Goal: Task Accomplishment & Management: Manage account settings

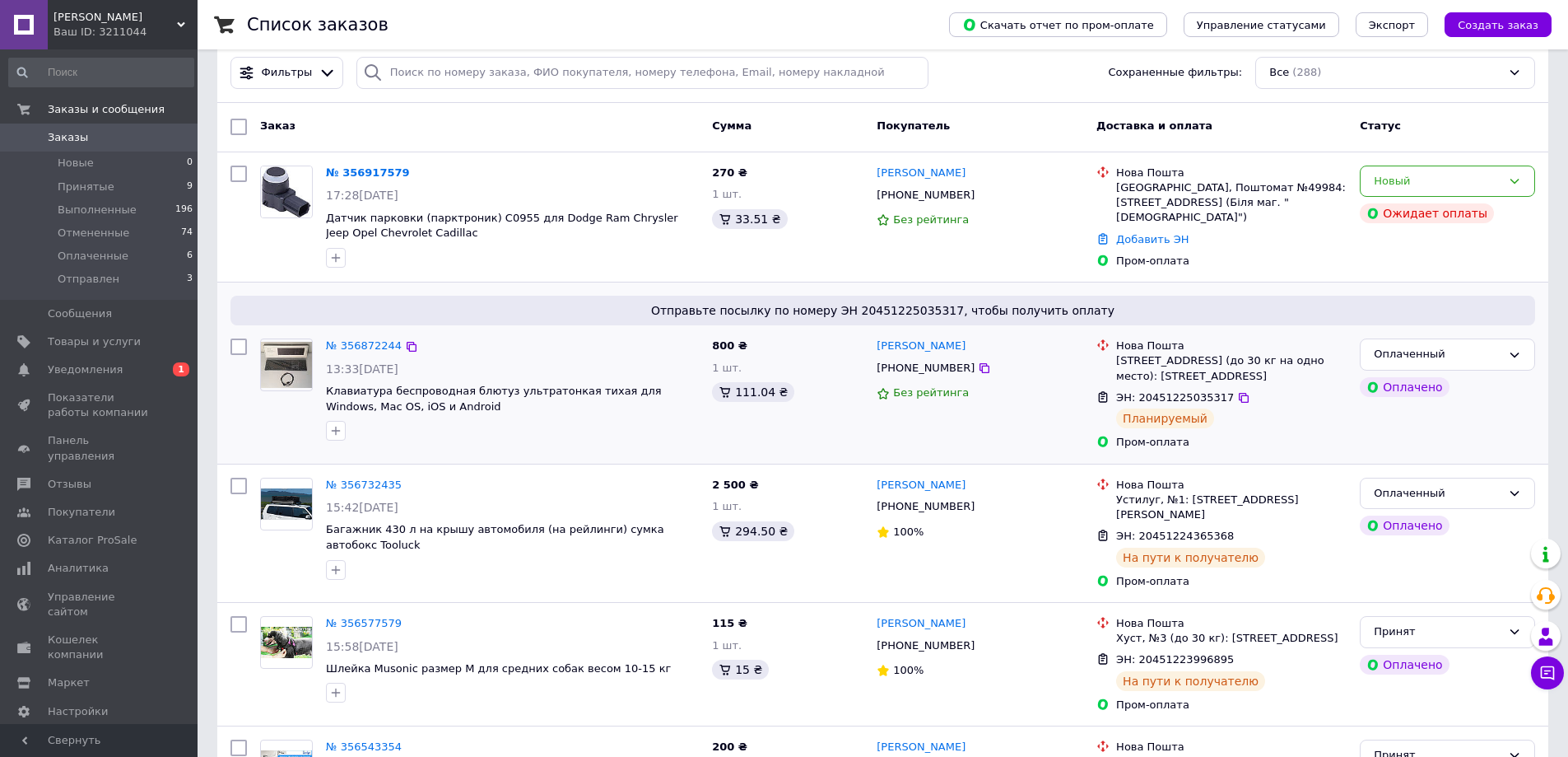
scroll to position [165, 0]
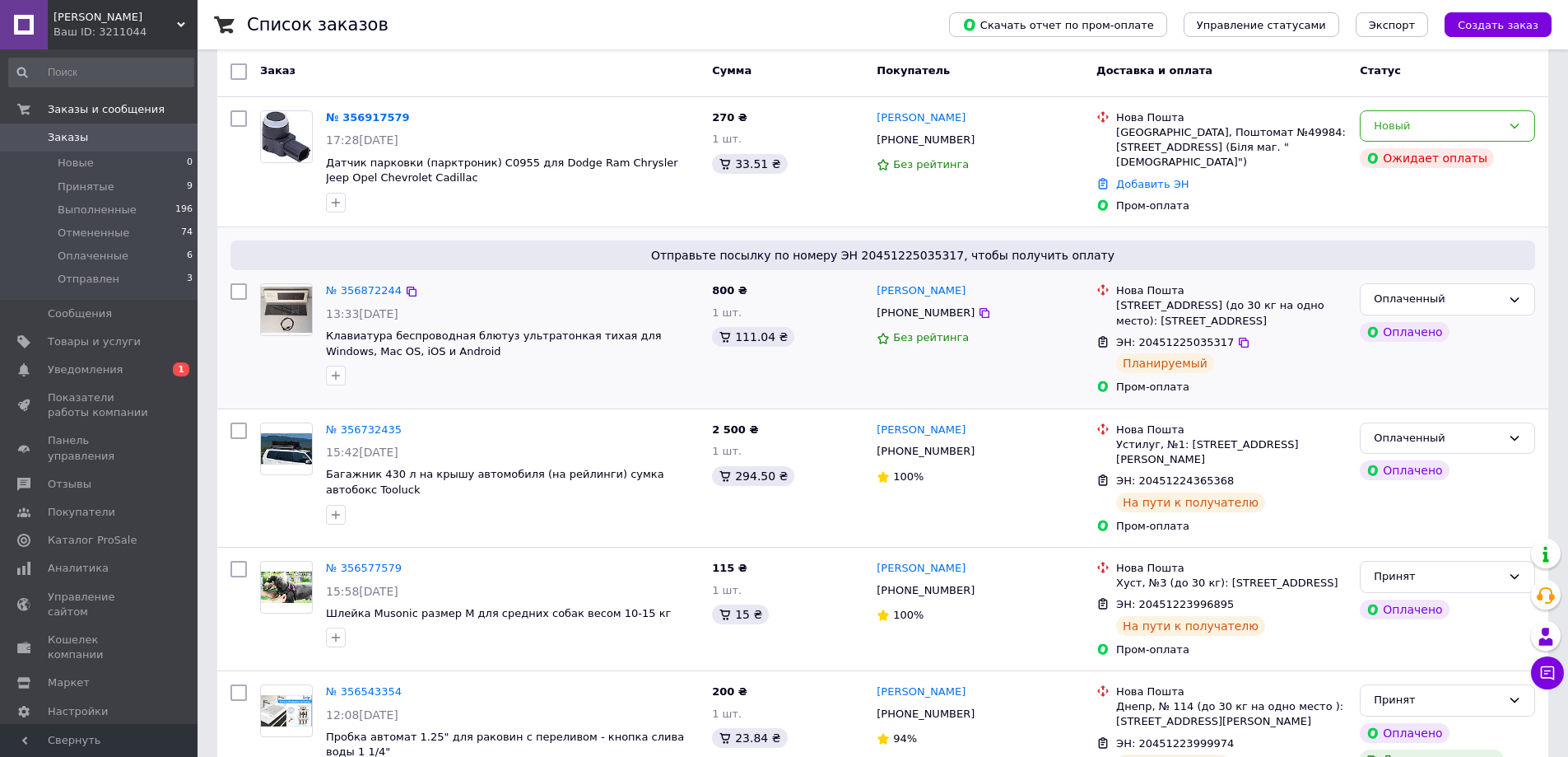
click at [234, 293] on input "checkbox" at bounding box center [239, 291] width 17 height 17
click at [241, 290] on input "checkbox" at bounding box center [239, 291] width 17 height 17
checkbox input "false"
click at [373, 291] on link "№ 356872244" at bounding box center [363, 290] width 76 height 13
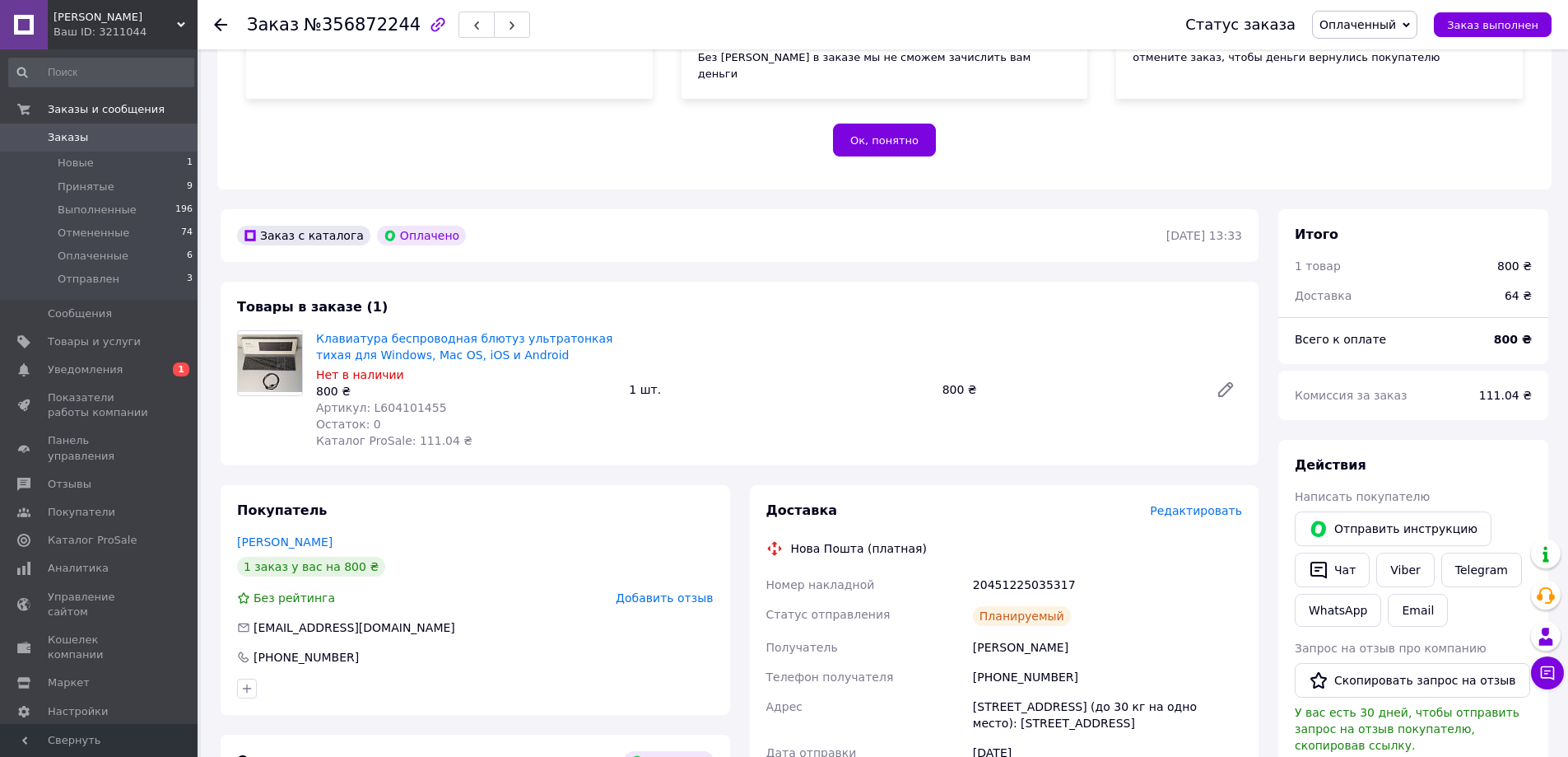
scroll to position [439, 0]
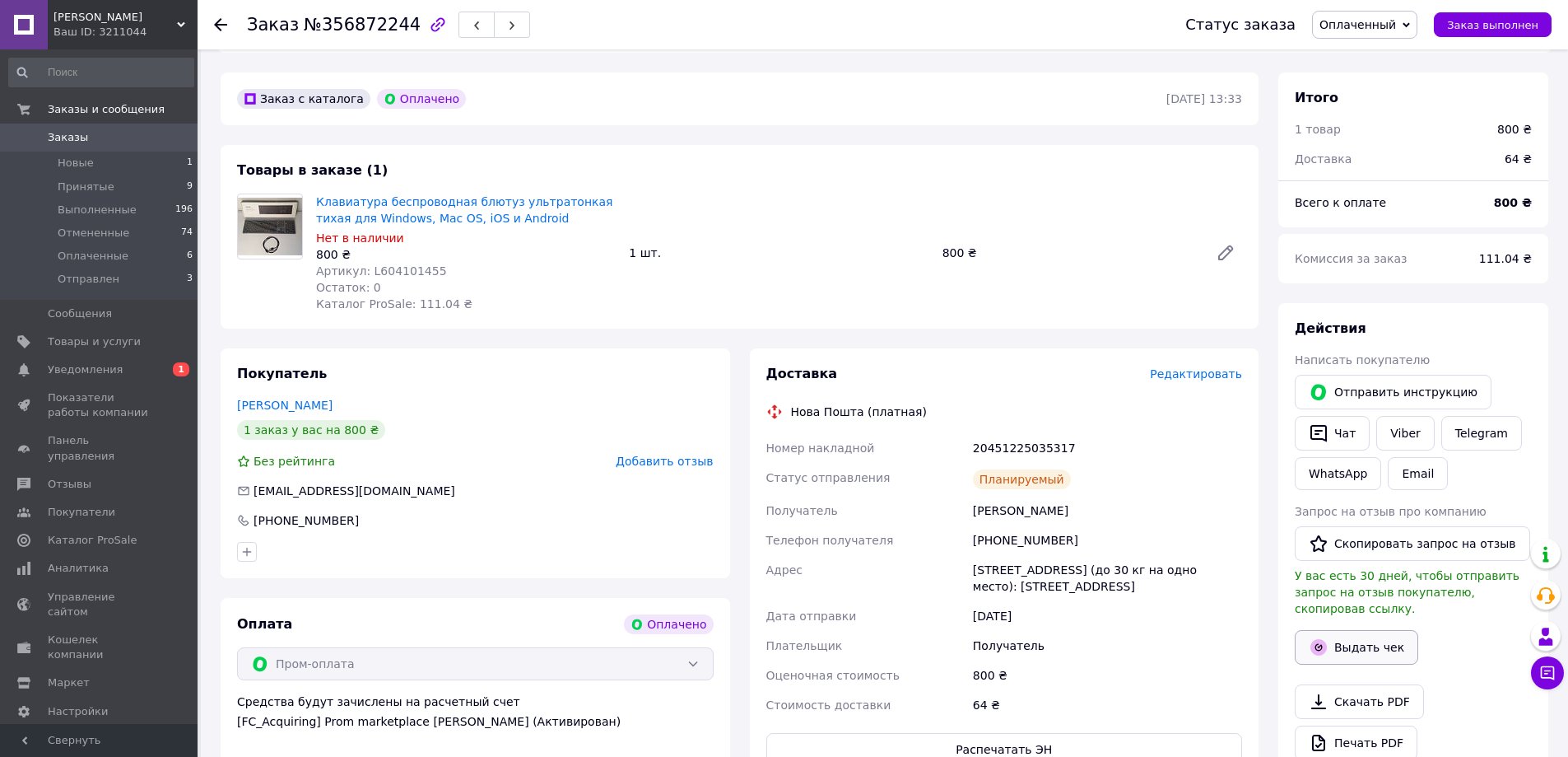
click at [1350, 630] on button "Выдать чек" at bounding box center [1356, 646] width 123 height 35
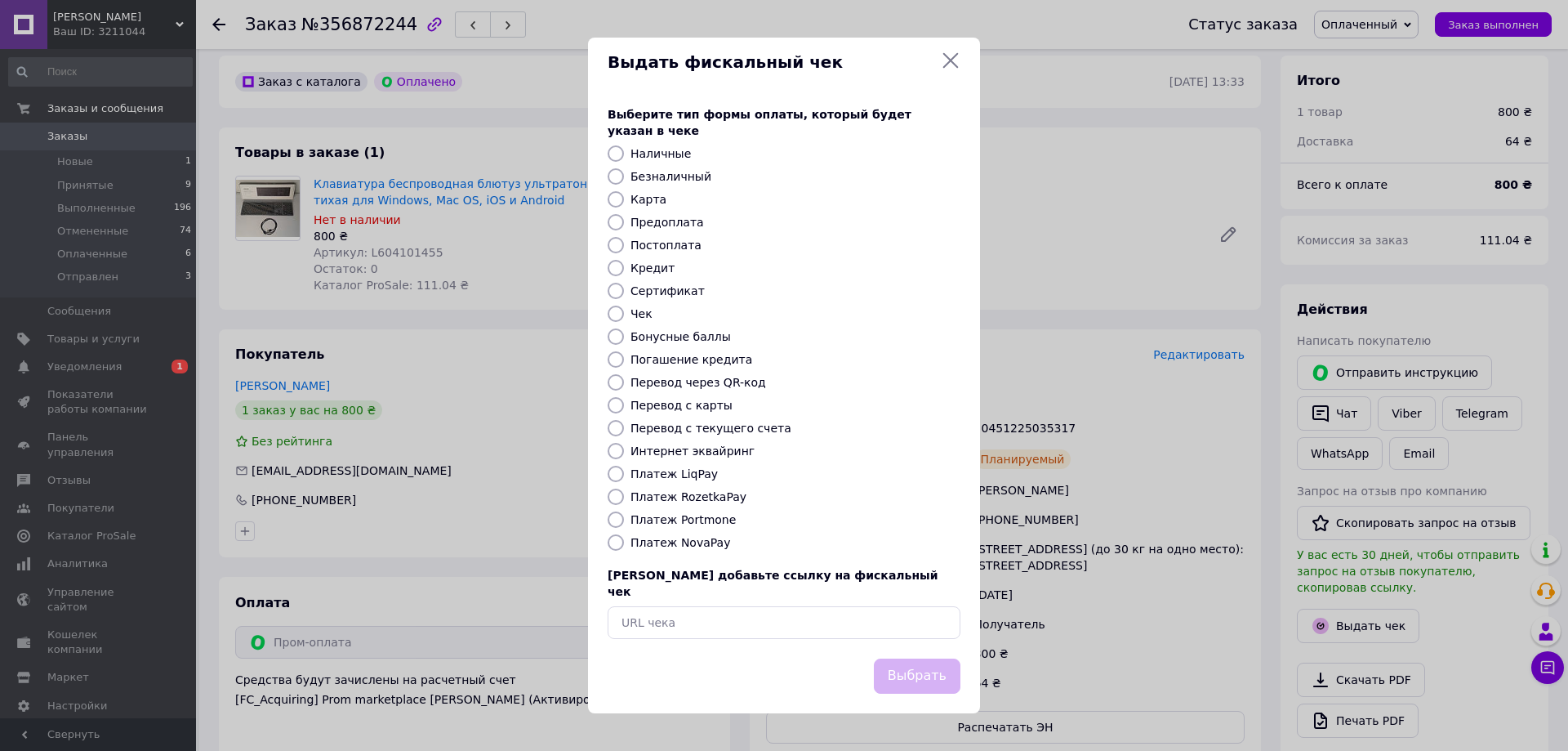
click at [671, 183] on label "Безналичный" at bounding box center [670, 176] width 81 height 13
click at [623, 183] on input "Безналичный" at bounding box center [616, 176] width 17 height 17
radio input "true"
click at [931, 670] on button "Выбрать" at bounding box center [917, 677] width 86 height 35
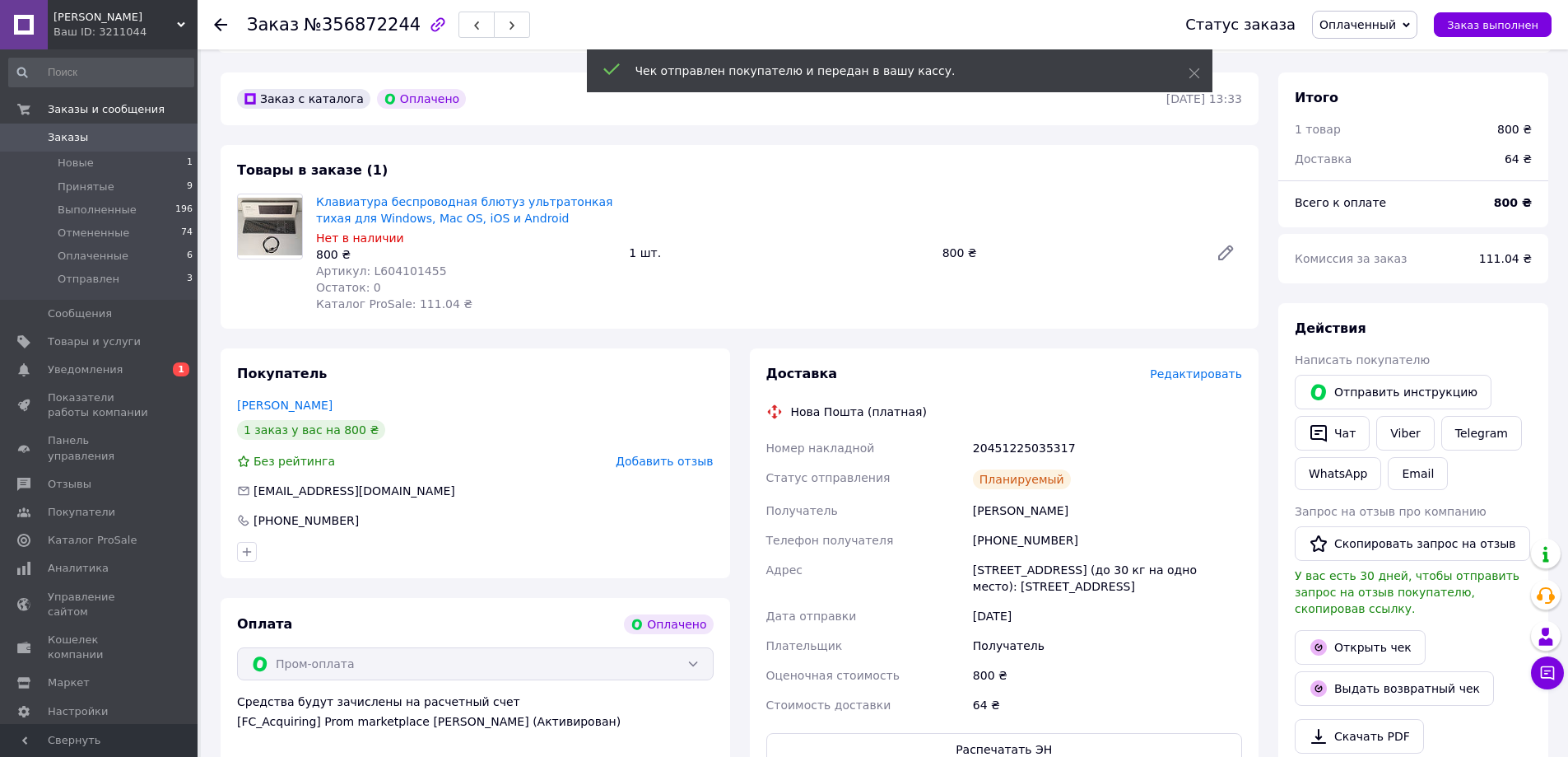
click at [215, 19] on icon at bounding box center [220, 24] width 13 height 13
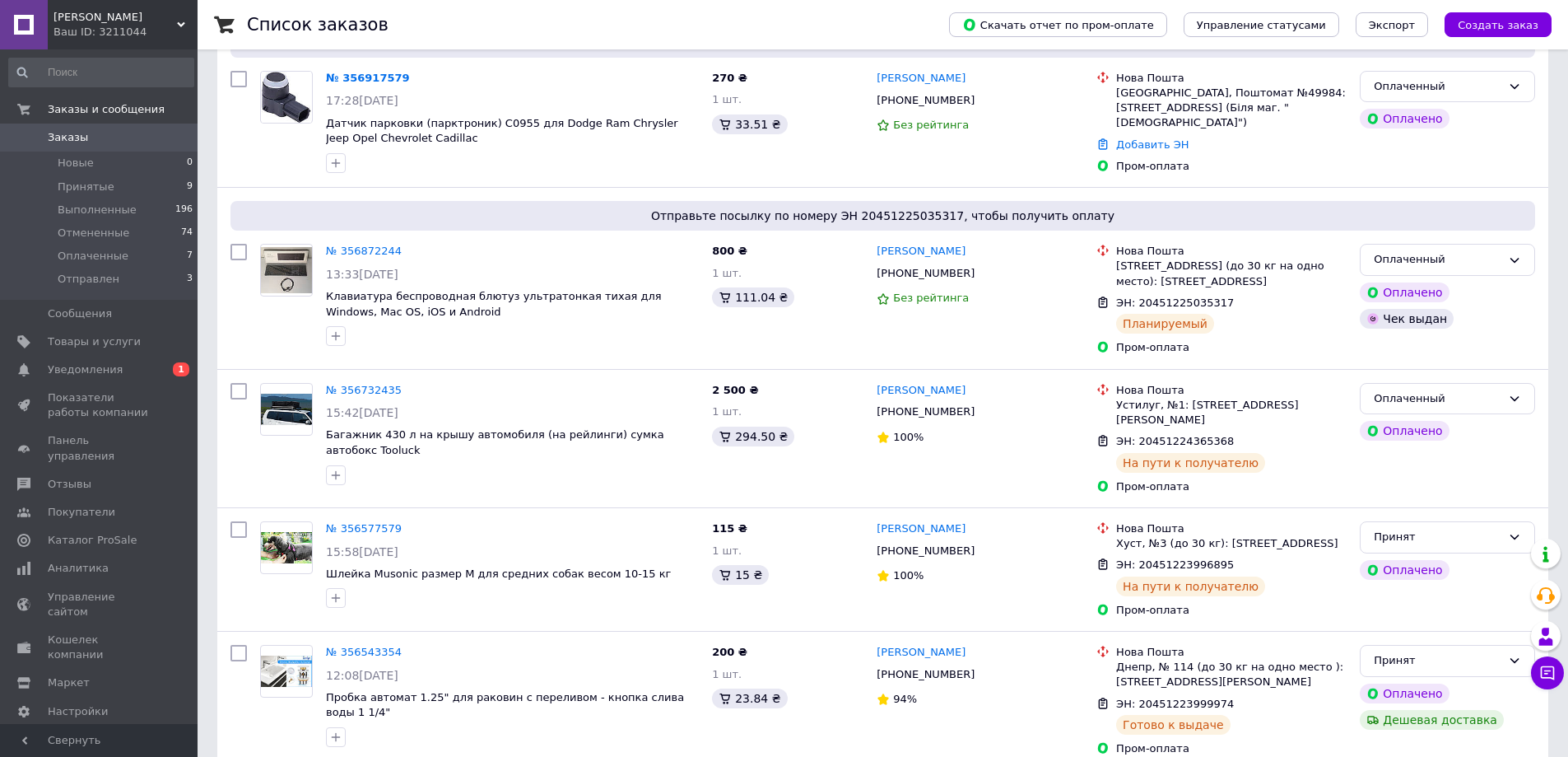
scroll to position [330, 0]
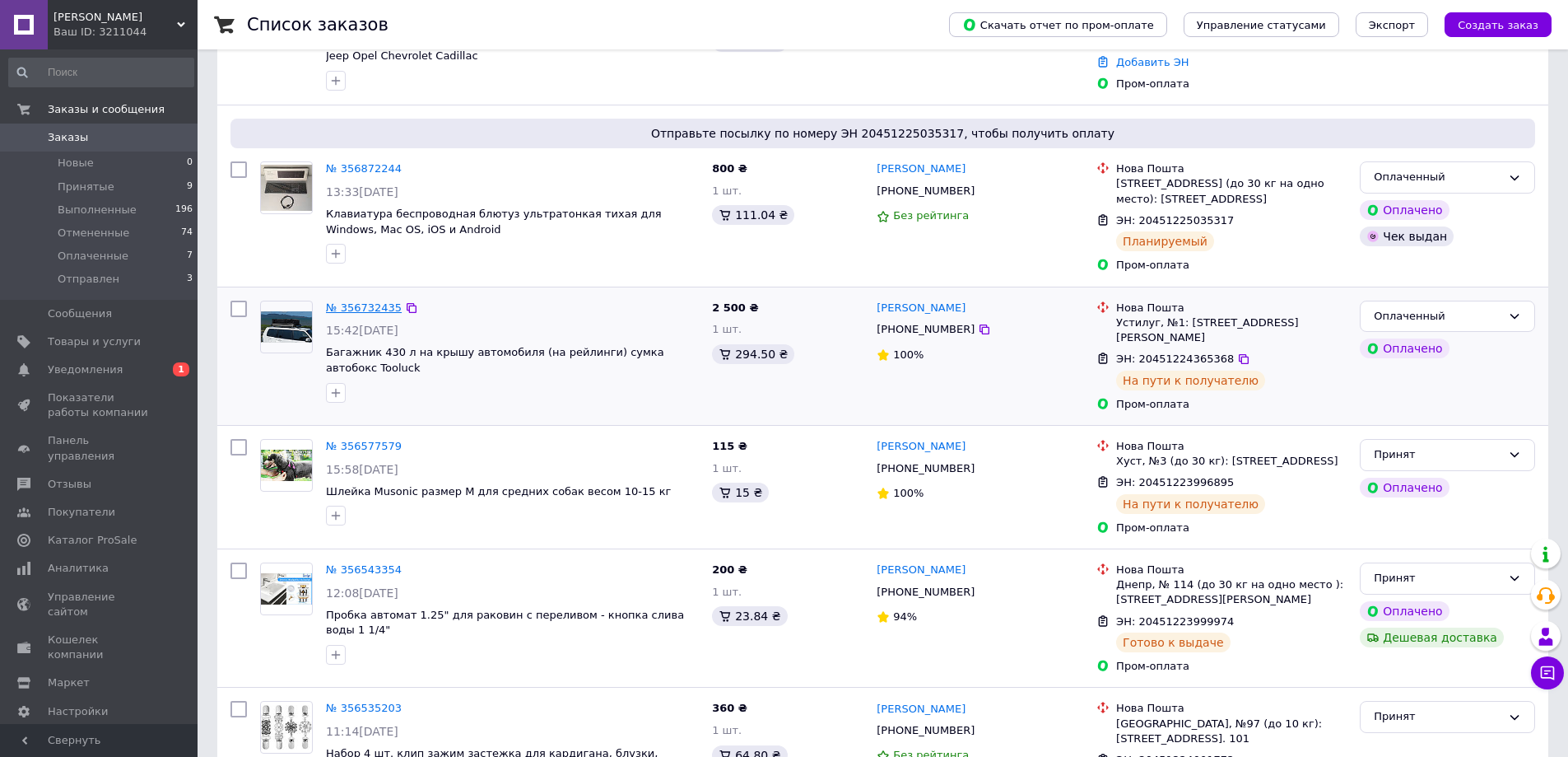
click at [352, 309] on link "№ 356732435" at bounding box center [363, 307] width 76 height 13
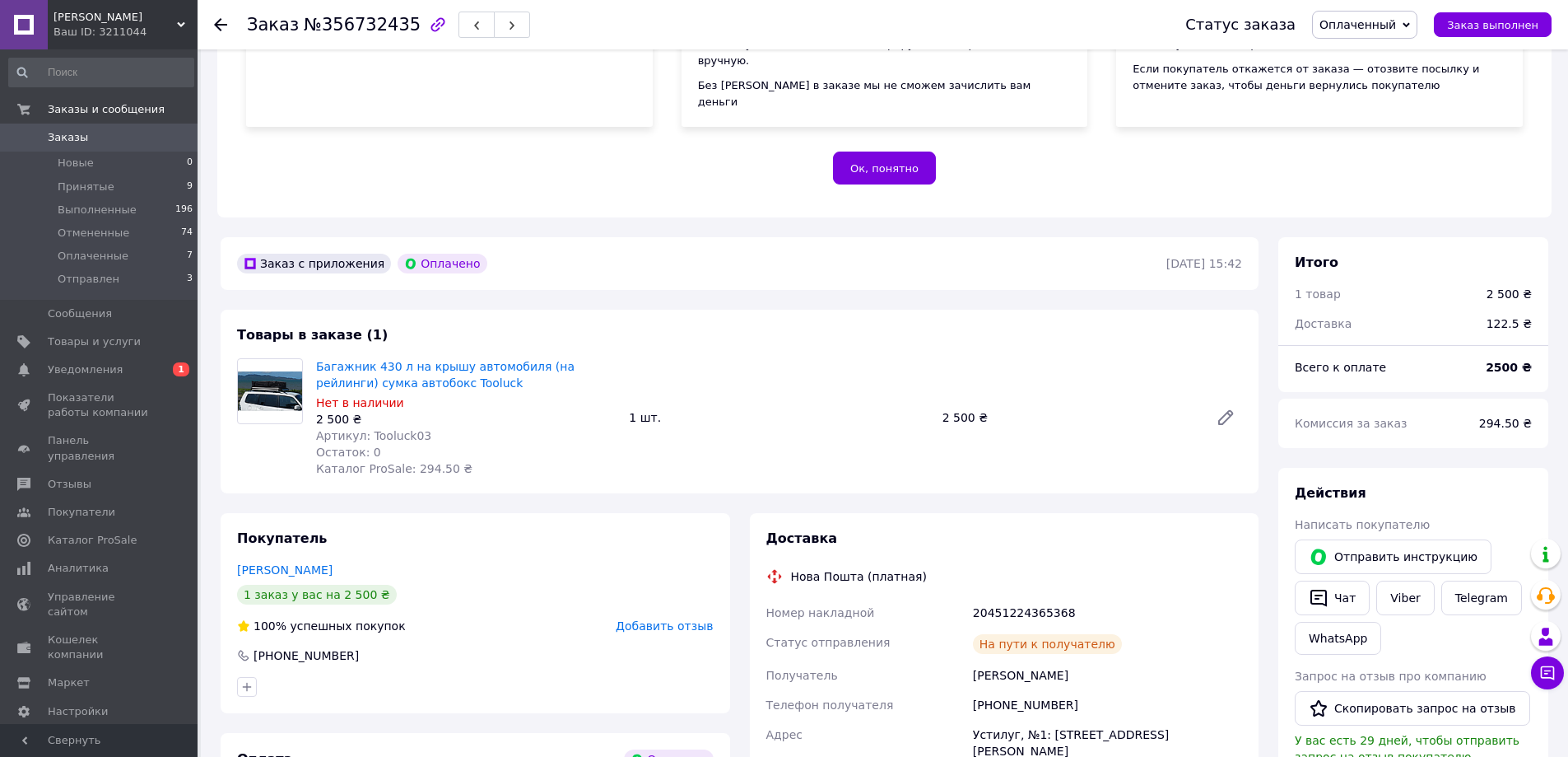
scroll to position [412, 0]
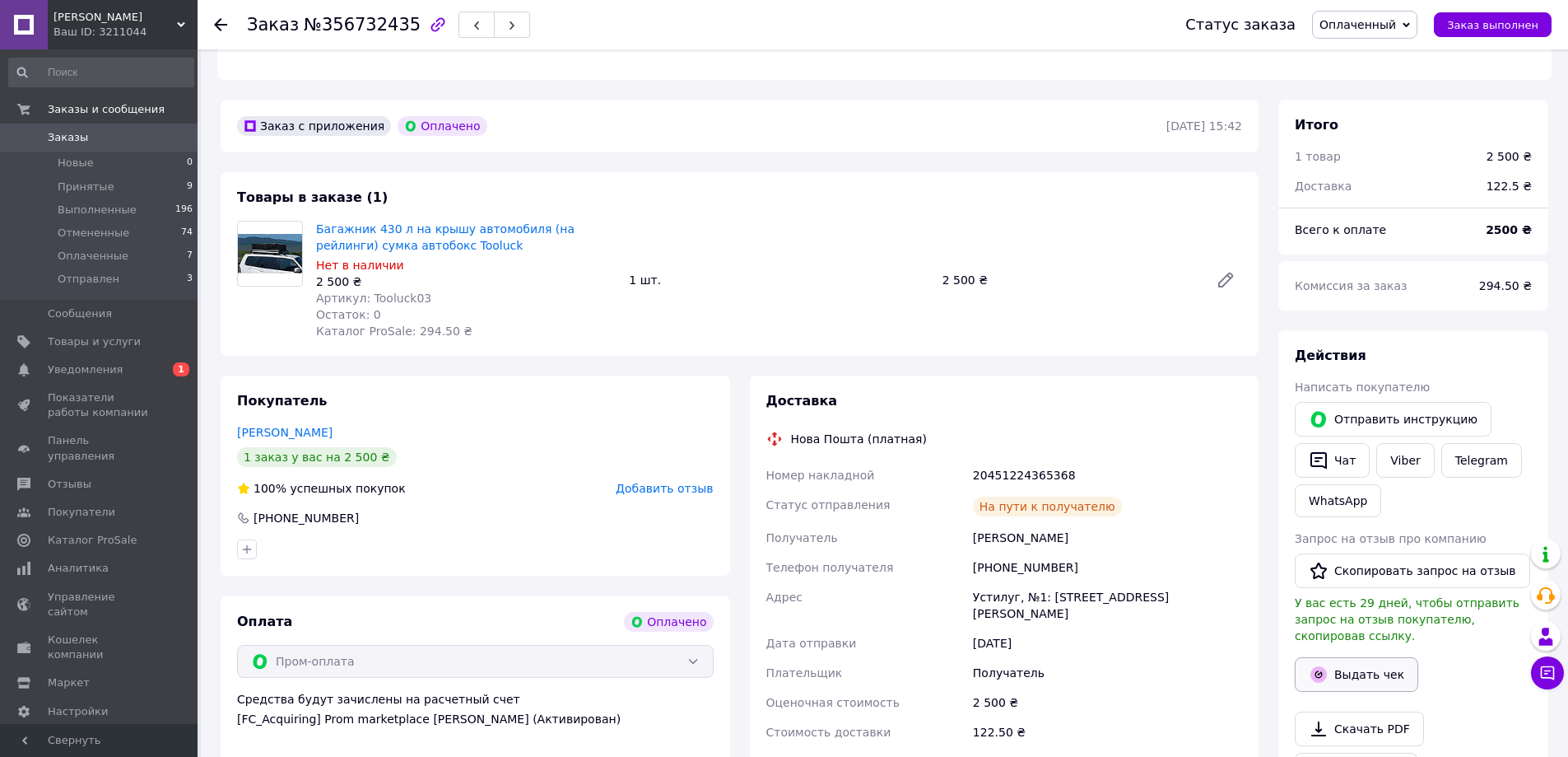
click at [1330, 657] on button "Выдать чек" at bounding box center [1356, 674] width 123 height 35
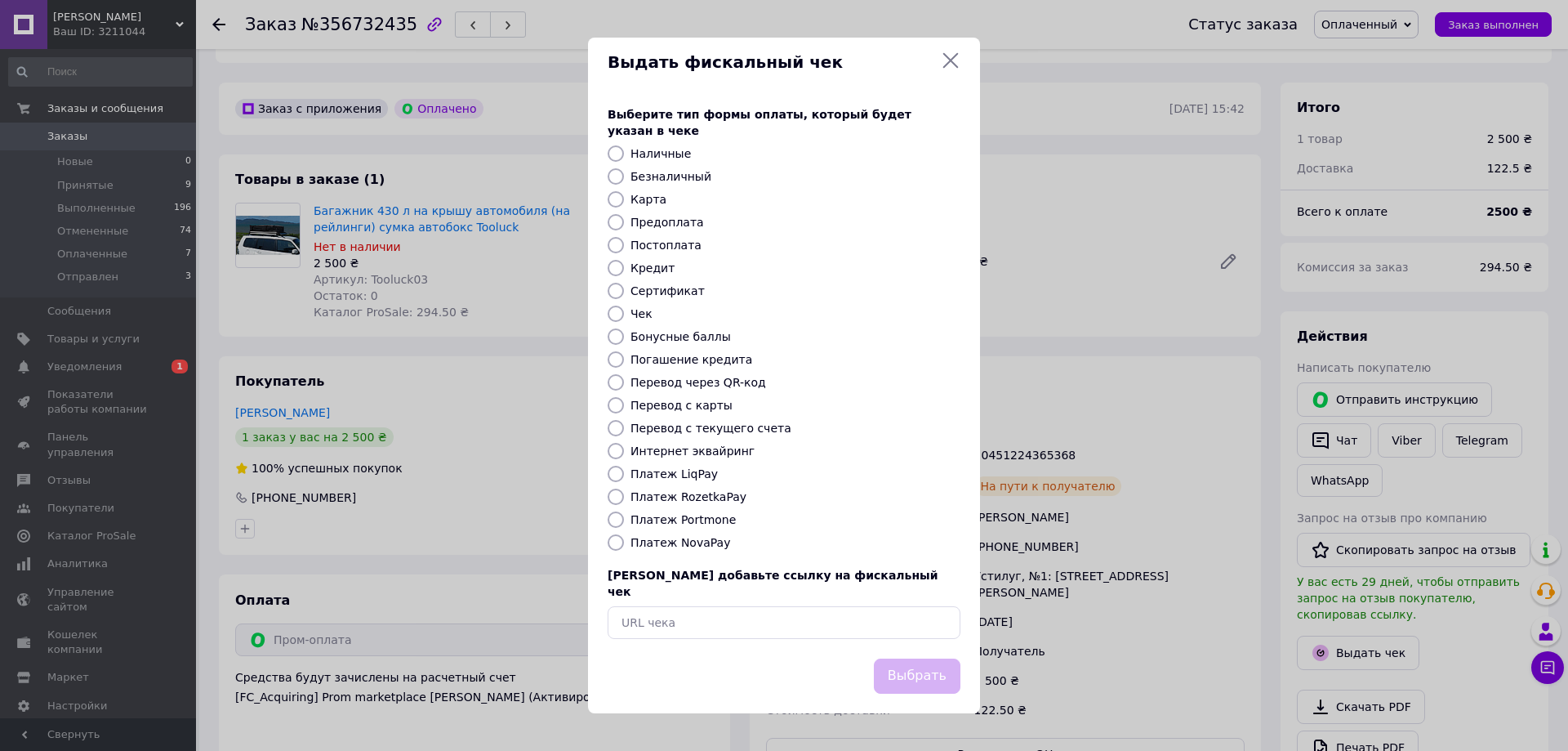
click at [673, 179] on label "Безналичный" at bounding box center [670, 176] width 81 height 13
click at [623, 179] on input "Безналичный" at bounding box center [616, 176] width 17 height 17
radio input "true"
click at [899, 659] on button "Выбрать" at bounding box center [917, 677] width 86 height 35
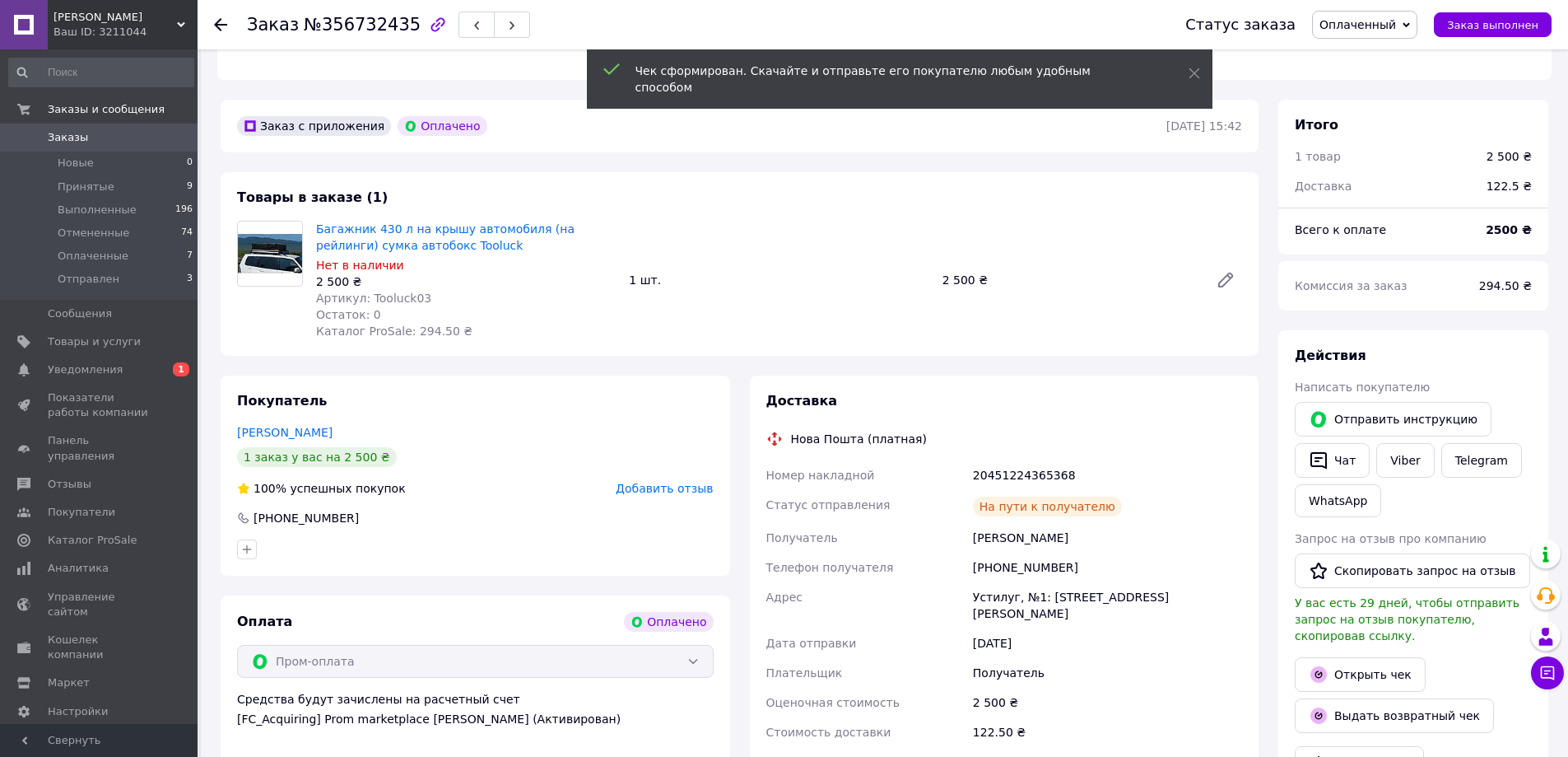
click at [217, 25] on use at bounding box center [220, 24] width 13 height 13
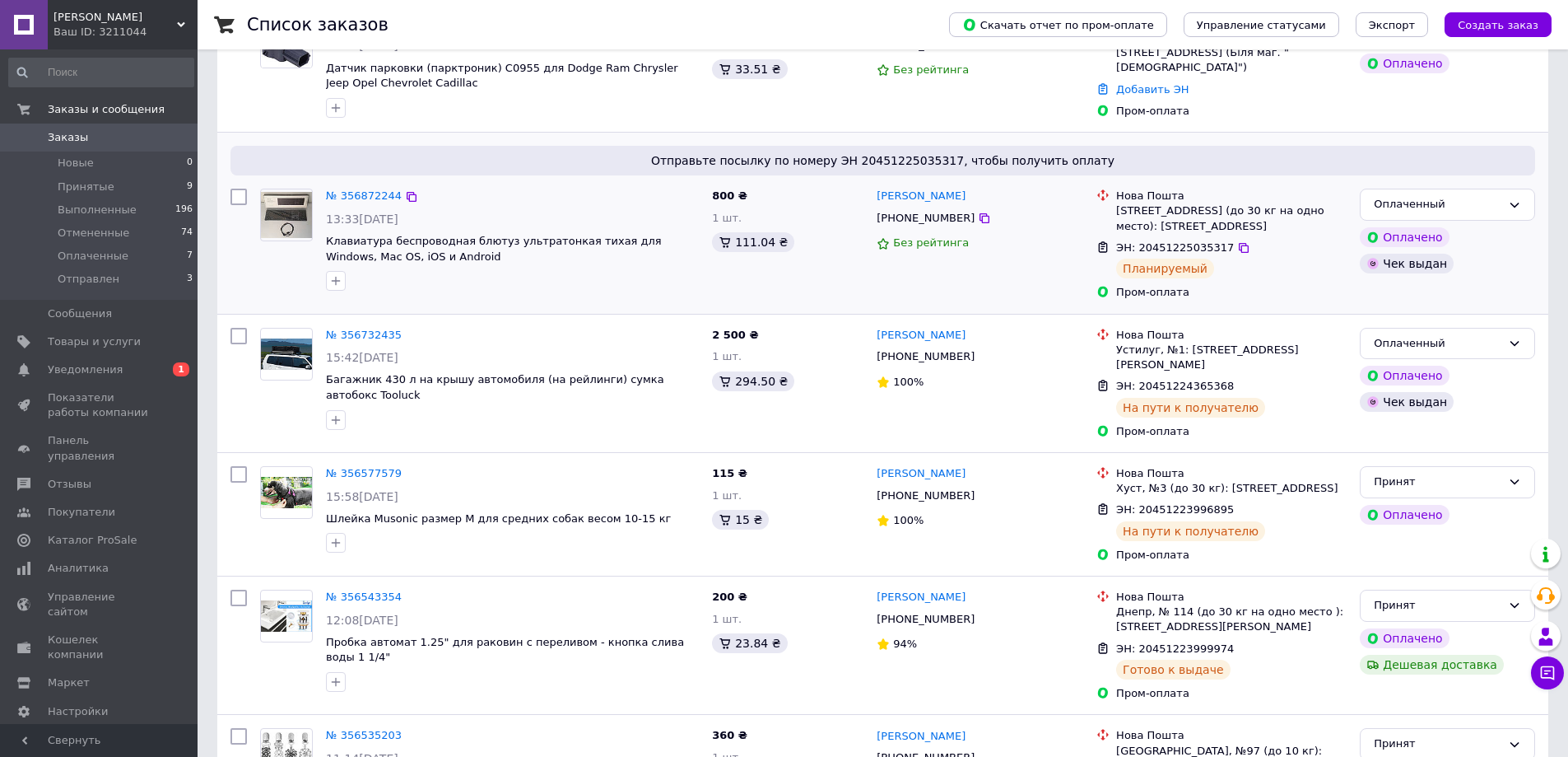
scroll to position [412, 0]
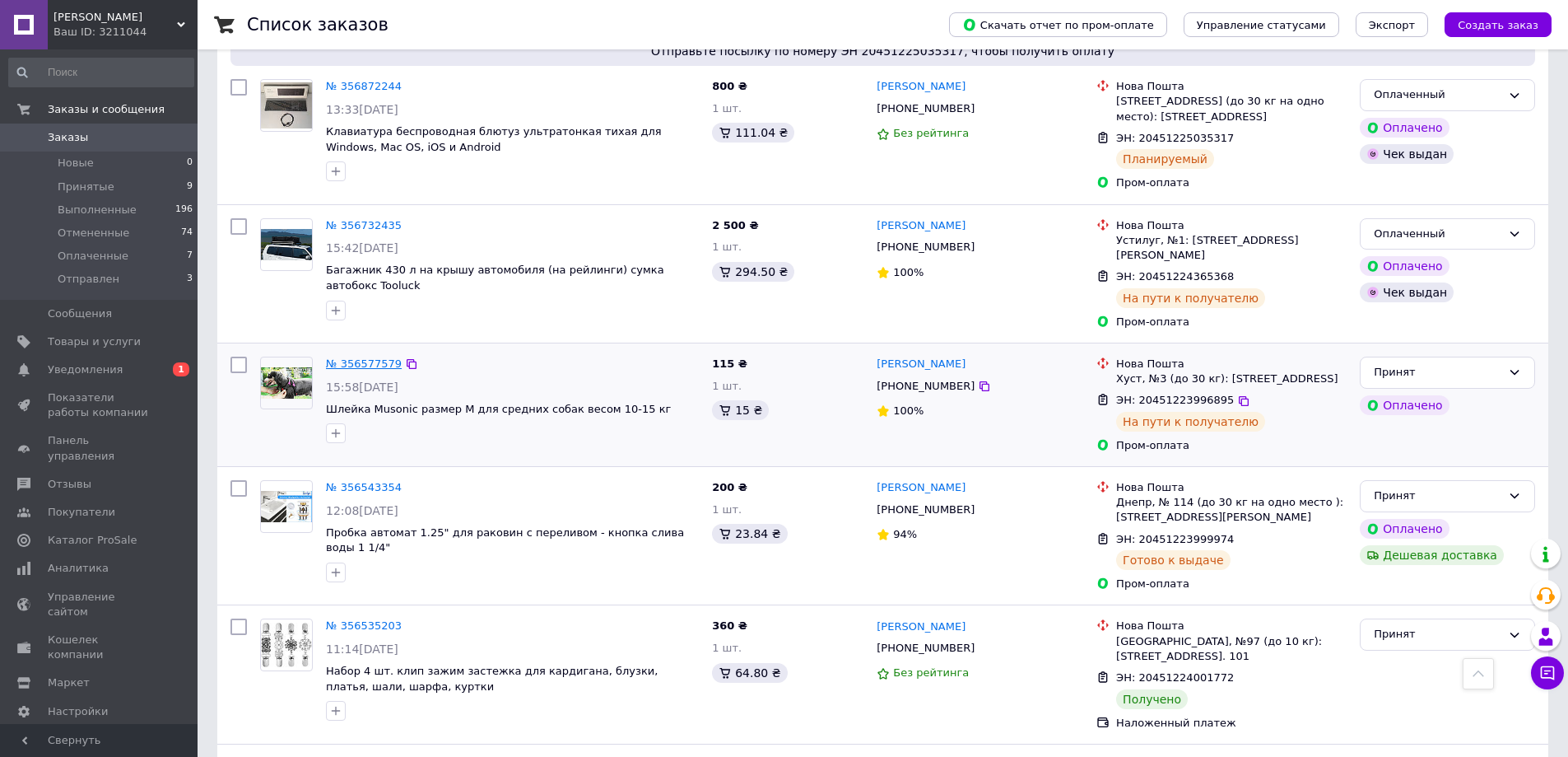
click at [358, 357] on link "№ 356577579" at bounding box center [363, 363] width 76 height 13
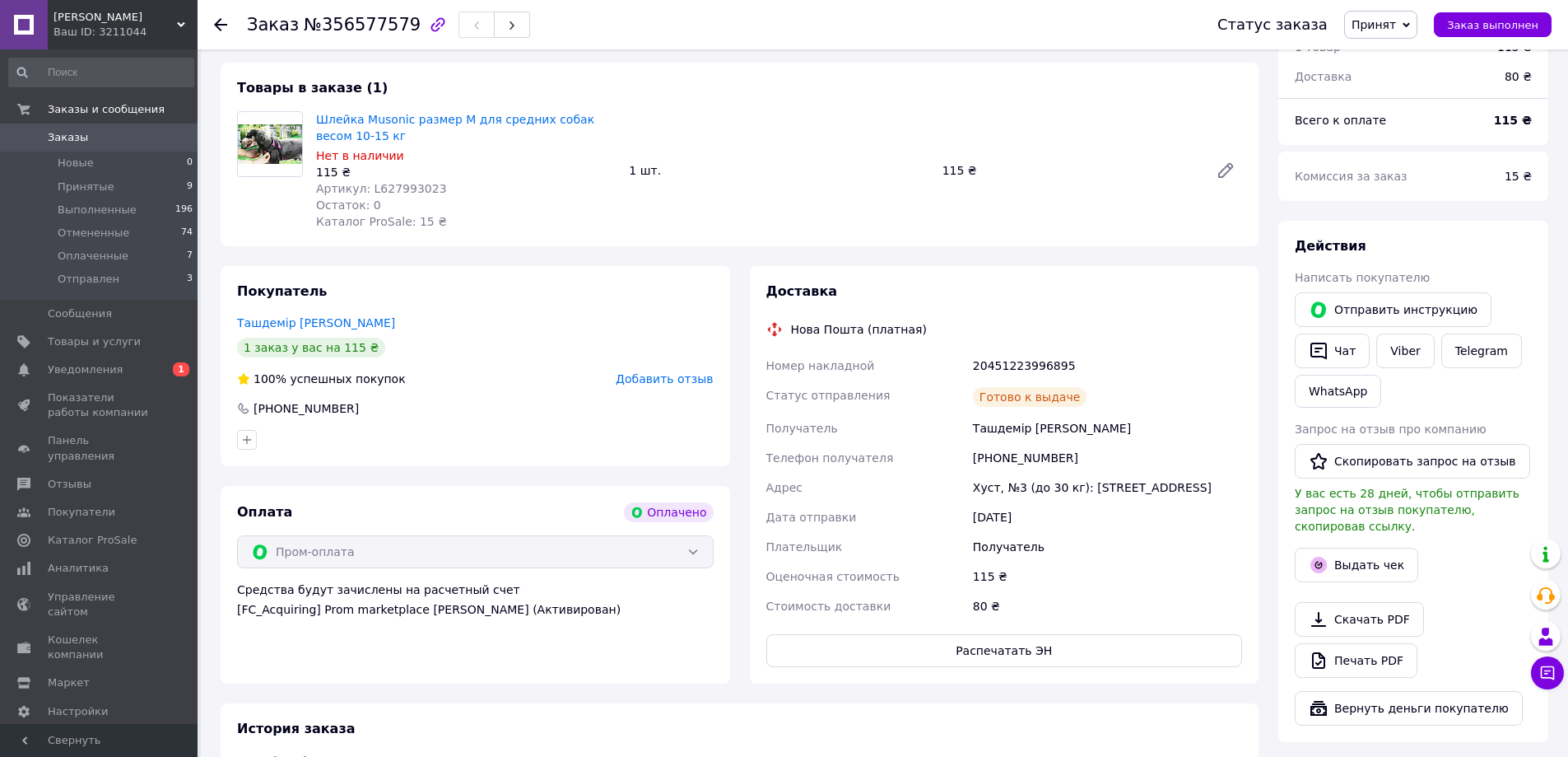
scroll to position [658, 0]
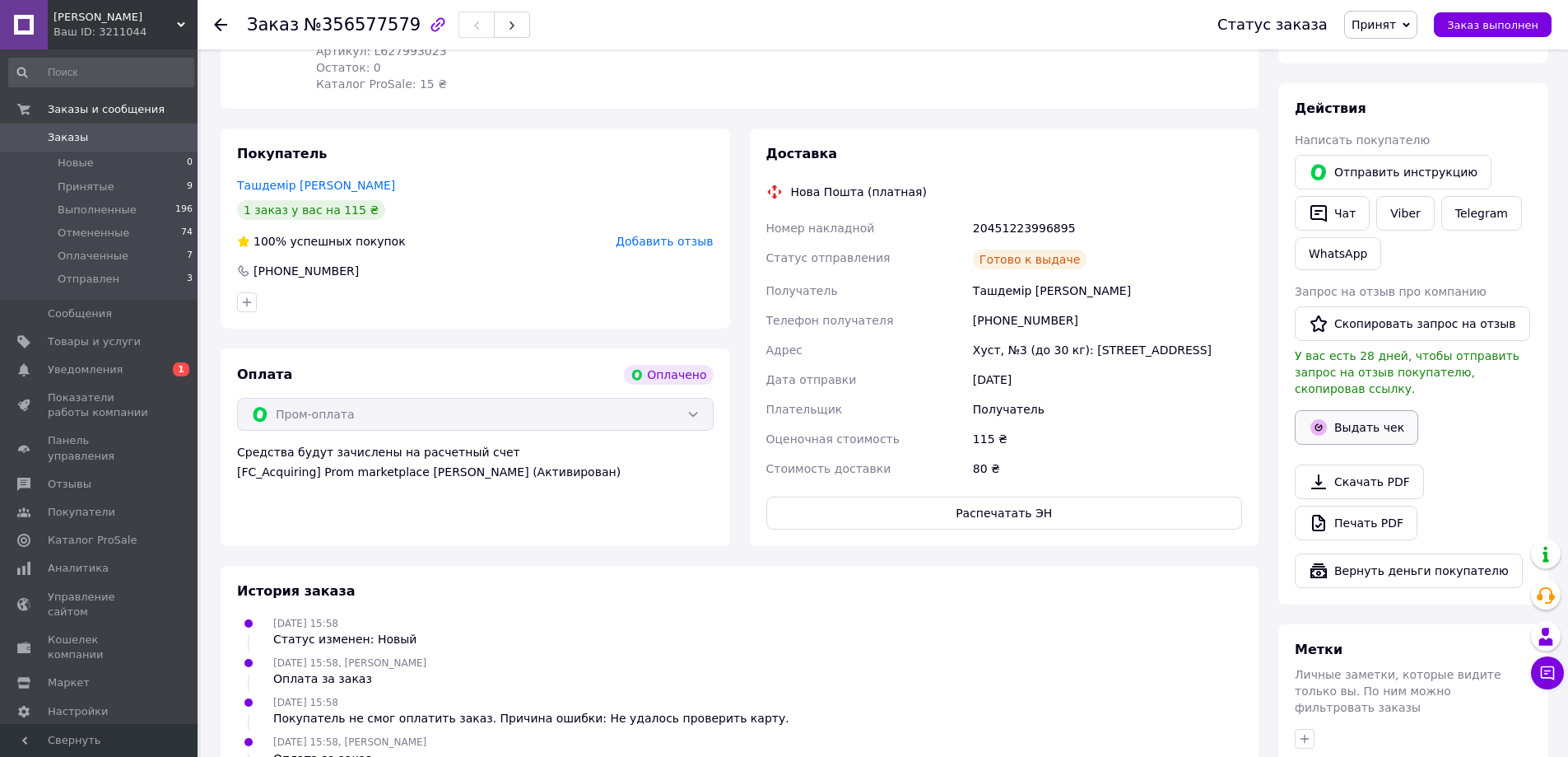
click at [1317, 411] on button "Выдать чек" at bounding box center [1356, 427] width 123 height 35
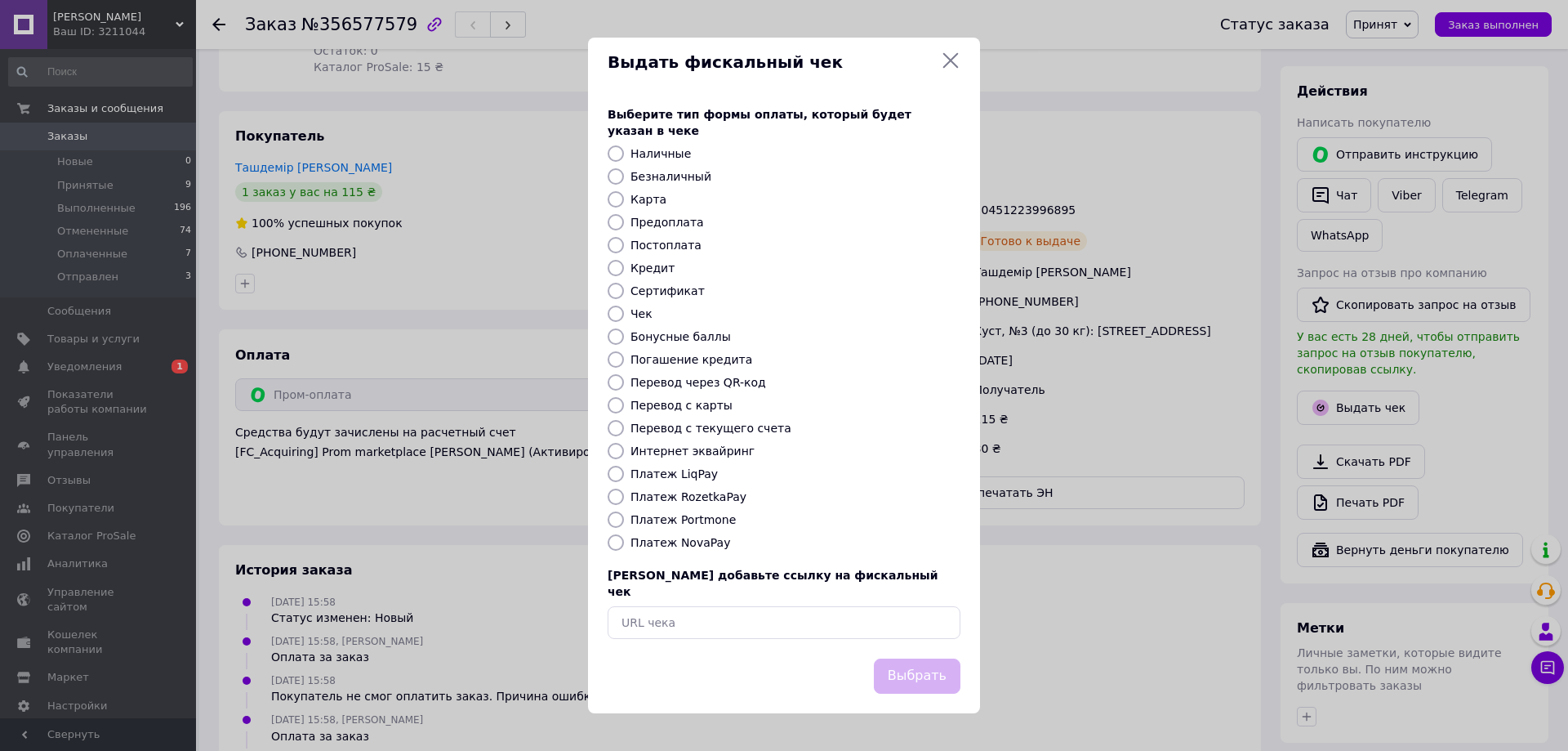
click at [656, 185] on div "Безналичный" at bounding box center [796, 176] width 337 height 17
click at [658, 177] on label "Безналичный" at bounding box center [670, 176] width 81 height 13
click at [623, 177] on input "Безналичный" at bounding box center [616, 176] width 17 height 17
radio input "true"
click at [914, 667] on button "Выбрать" at bounding box center [917, 677] width 86 height 35
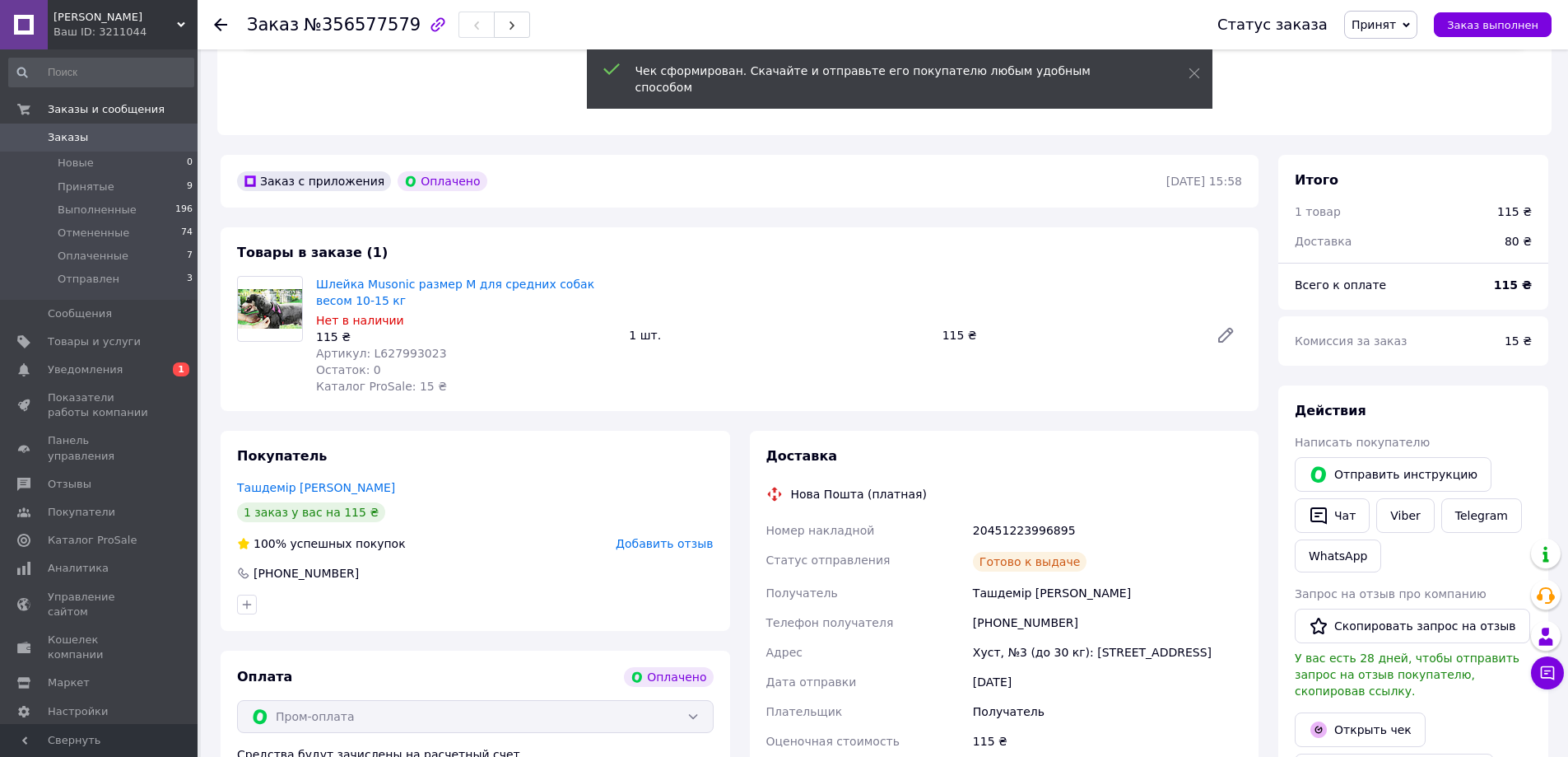
scroll to position [220, 0]
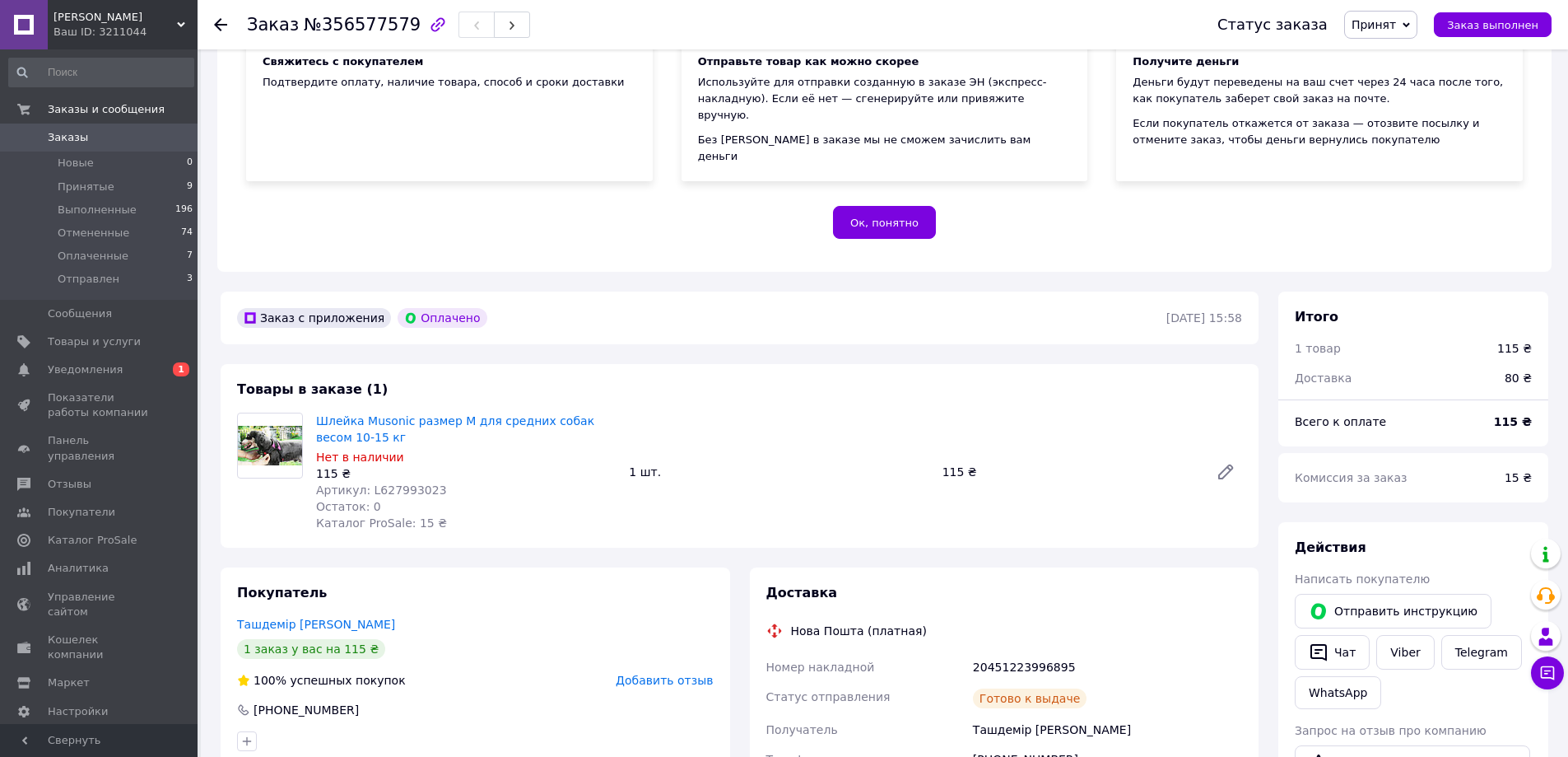
click at [219, 28] on icon at bounding box center [220, 24] width 13 height 13
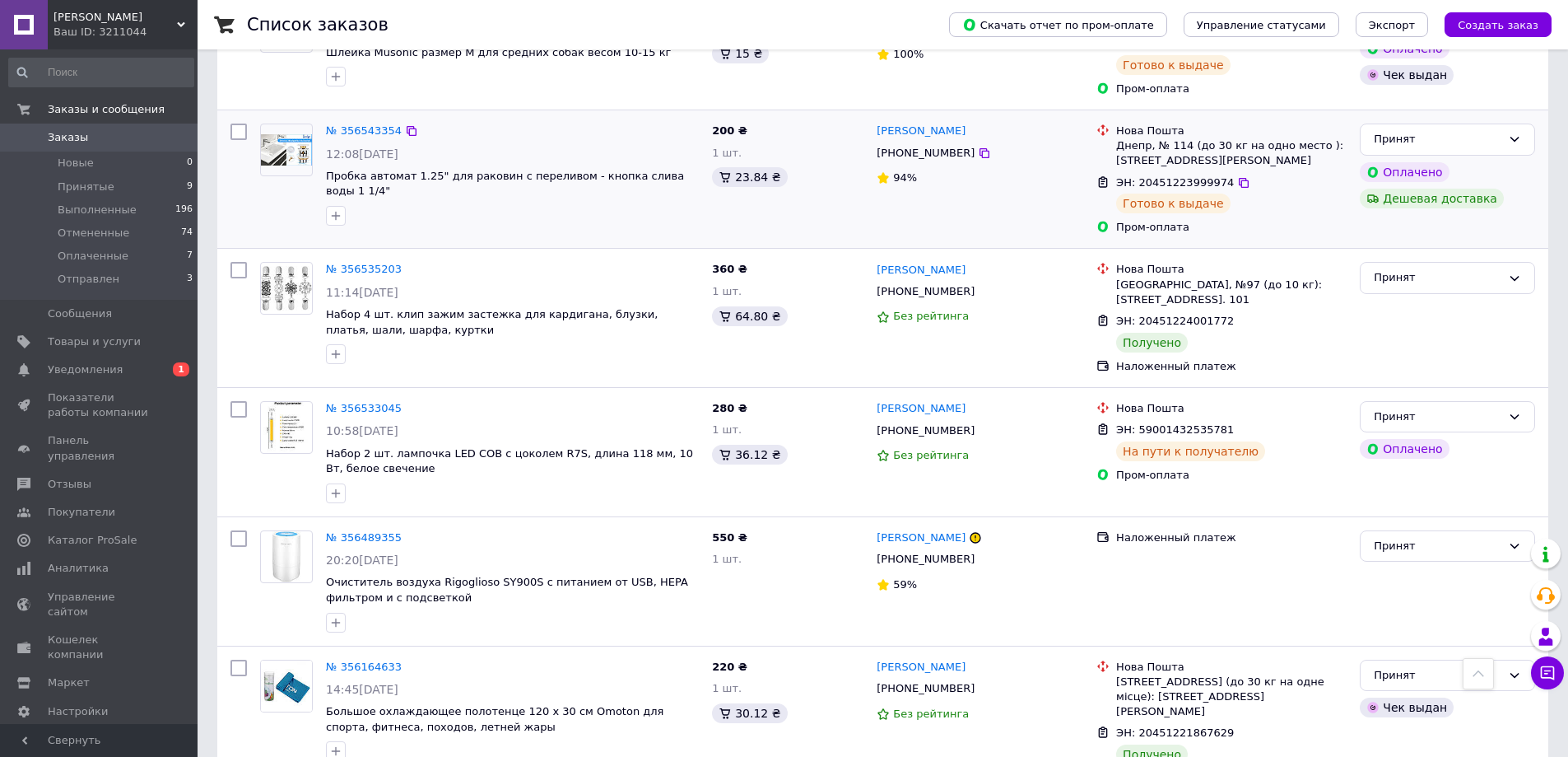
scroll to position [878, 0]
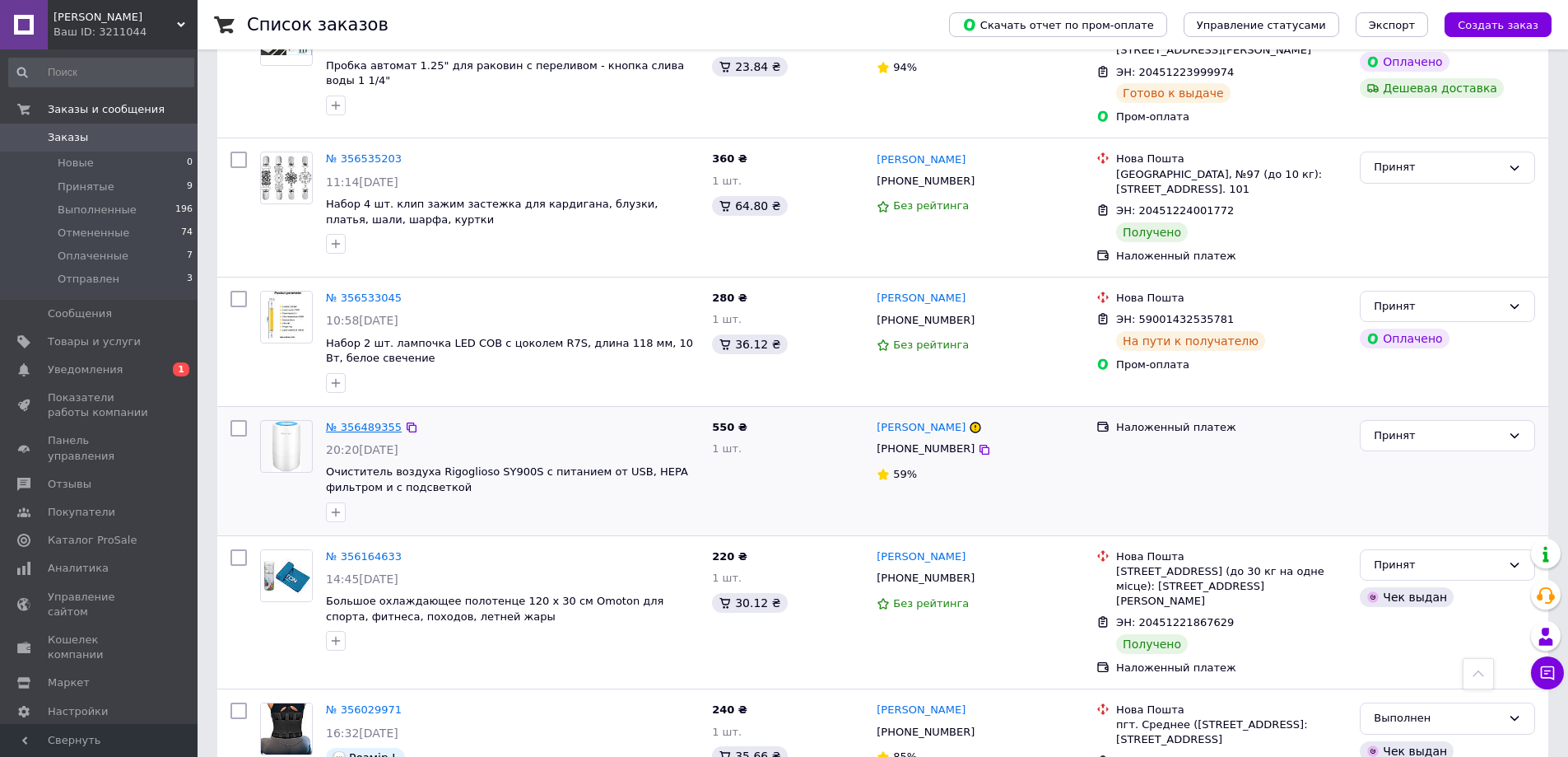
click at [375, 420] on link "№ 356489355" at bounding box center [363, 426] width 76 height 13
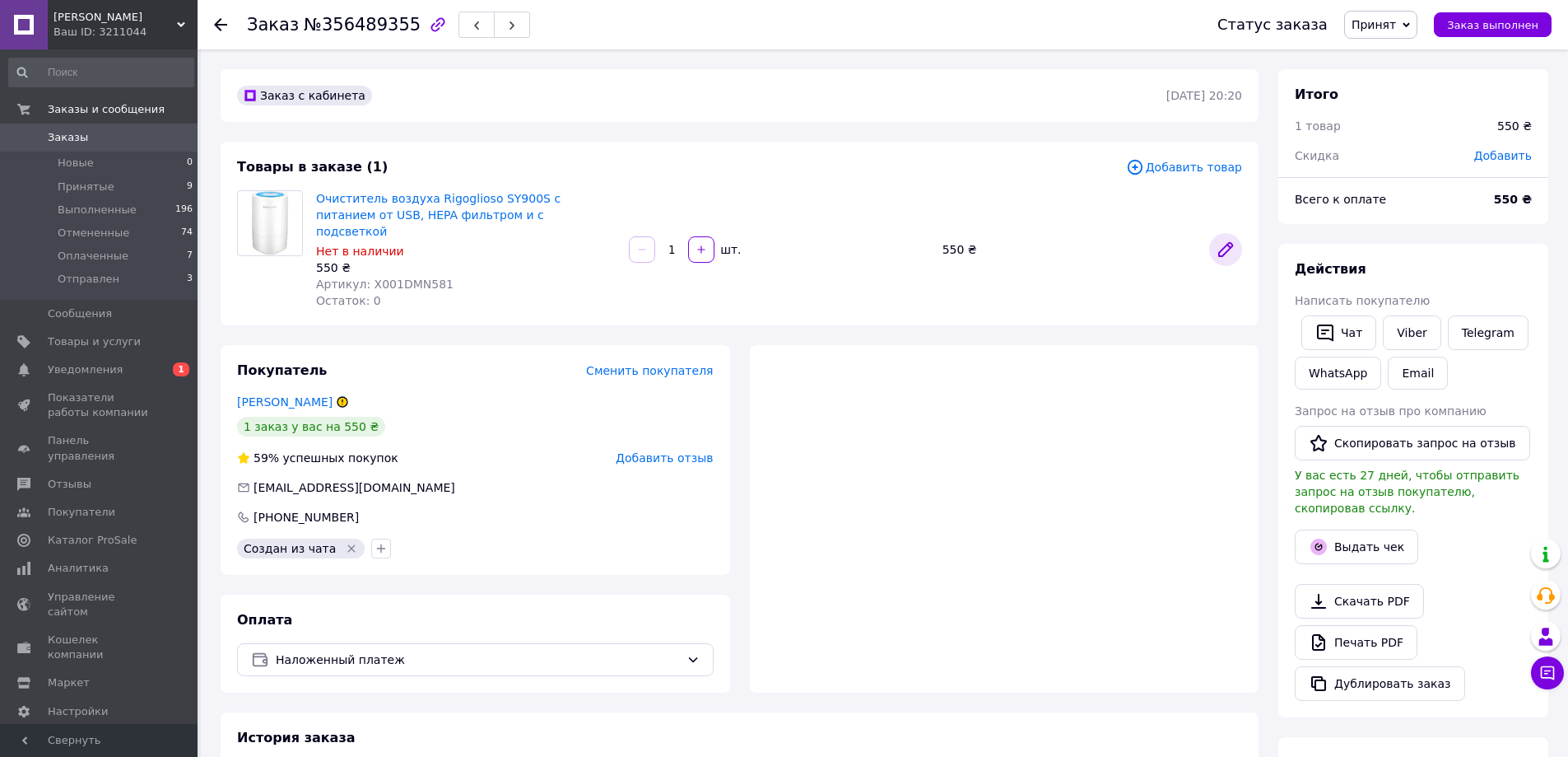
click at [1232, 241] on icon at bounding box center [1226, 250] width 20 height 20
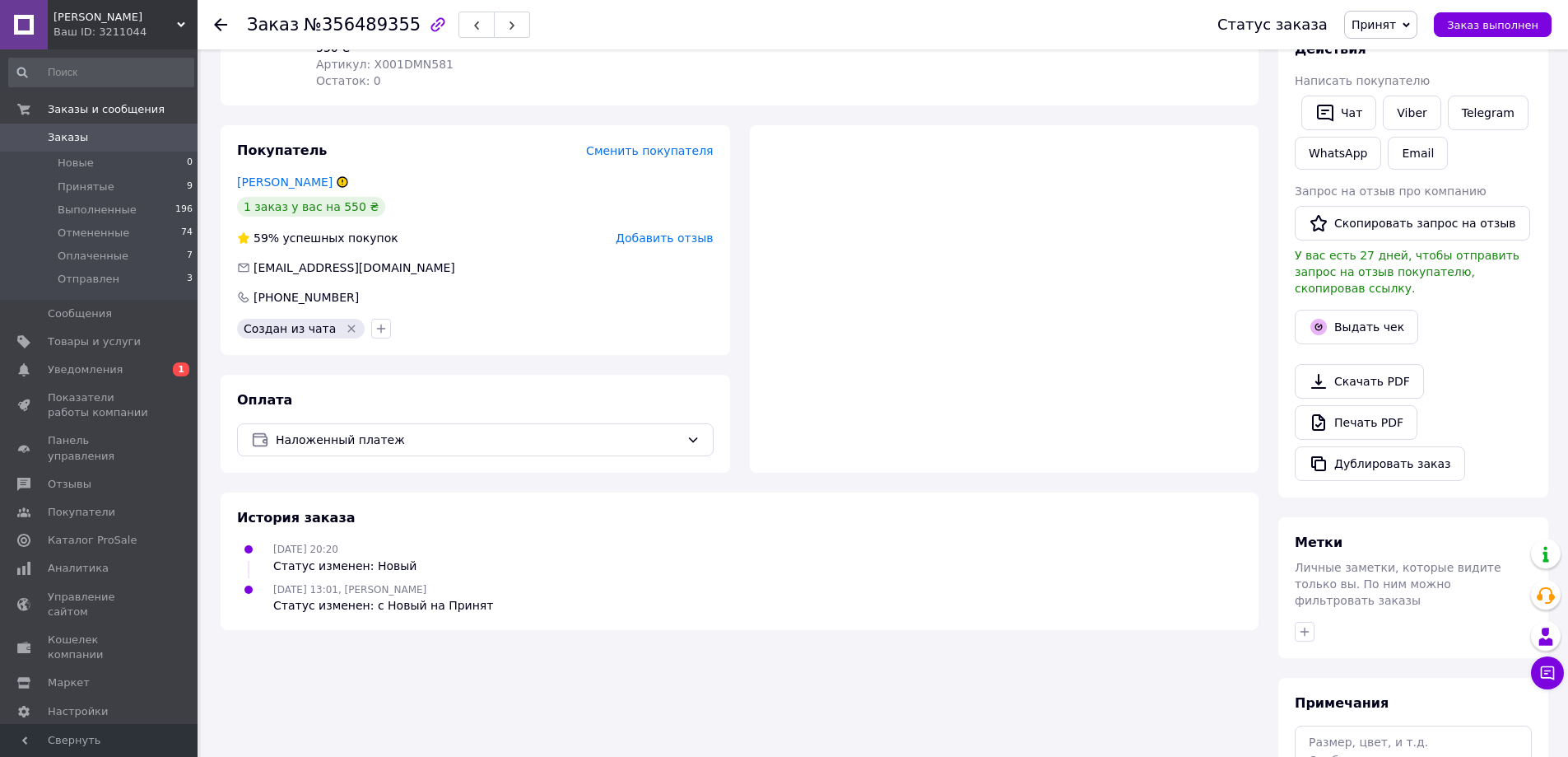
scroll to position [191, 0]
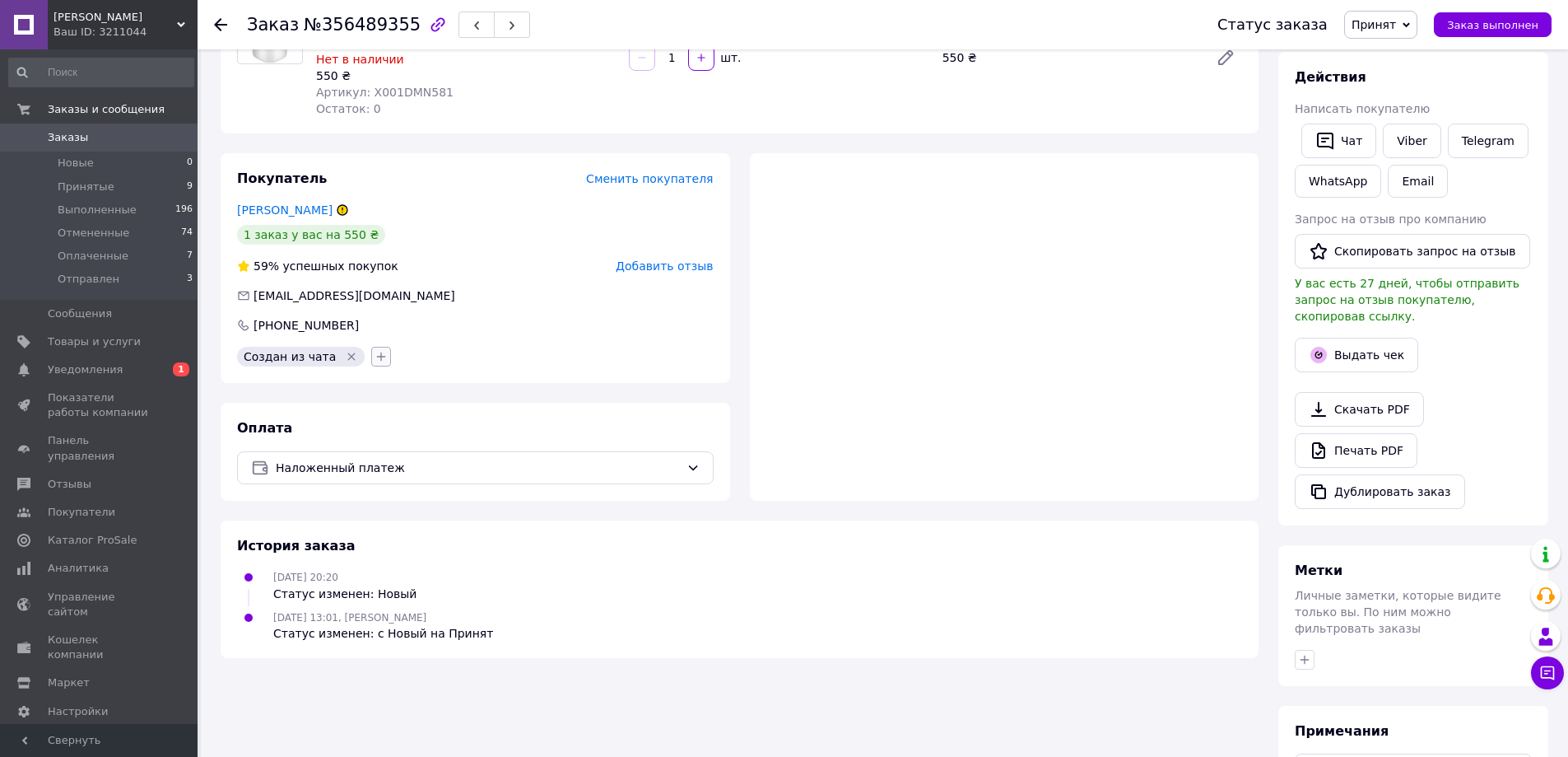
click at [375, 350] on icon "button" at bounding box center [381, 356] width 13 height 13
click at [430, 320] on div "Покупатель Сменить покупателя [PERSON_NAME] 1 заказ у вас на 550 ₴ 59% успешных…" at bounding box center [476, 267] width 509 height 230
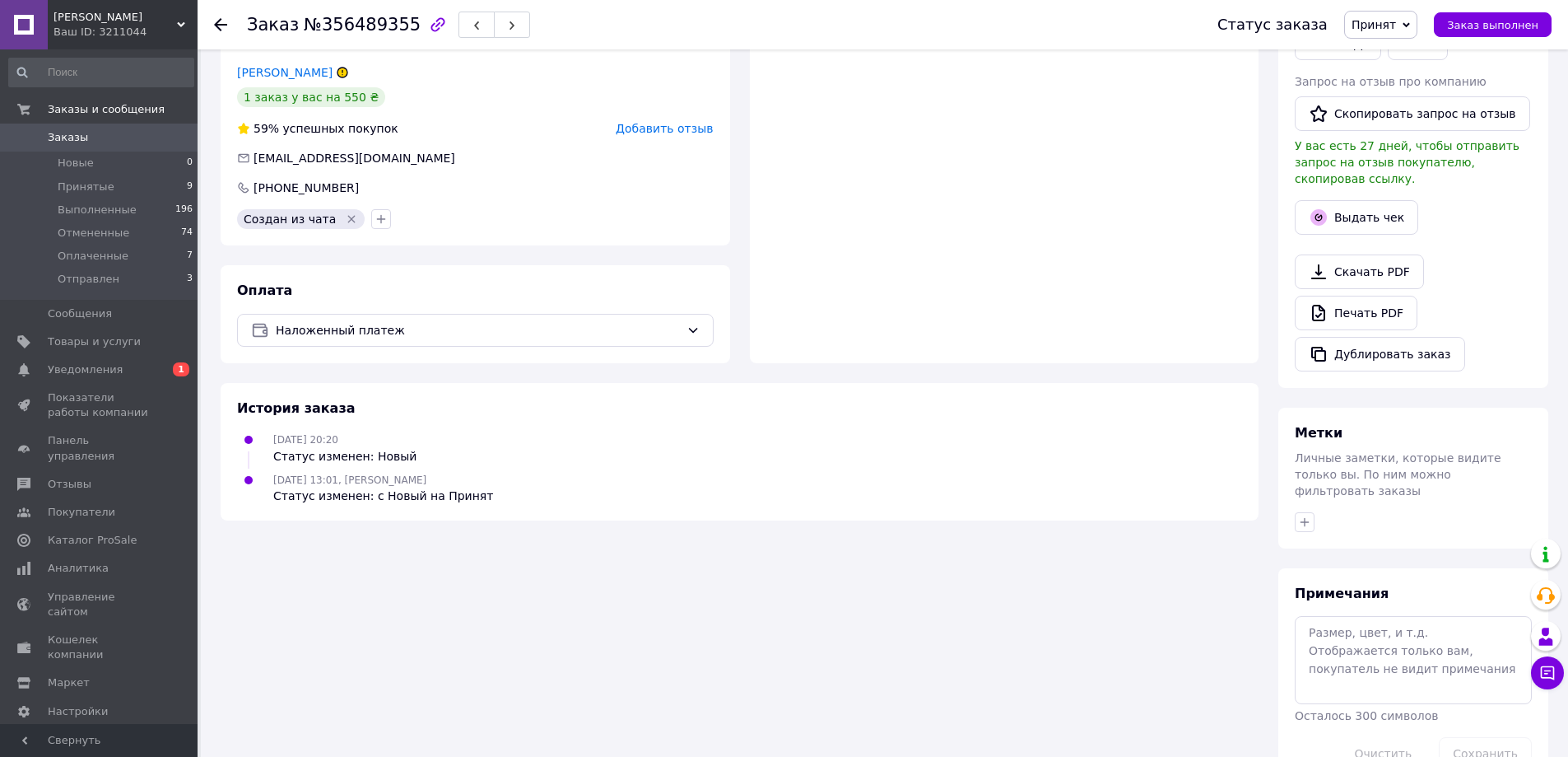
scroll to position [345, 0]
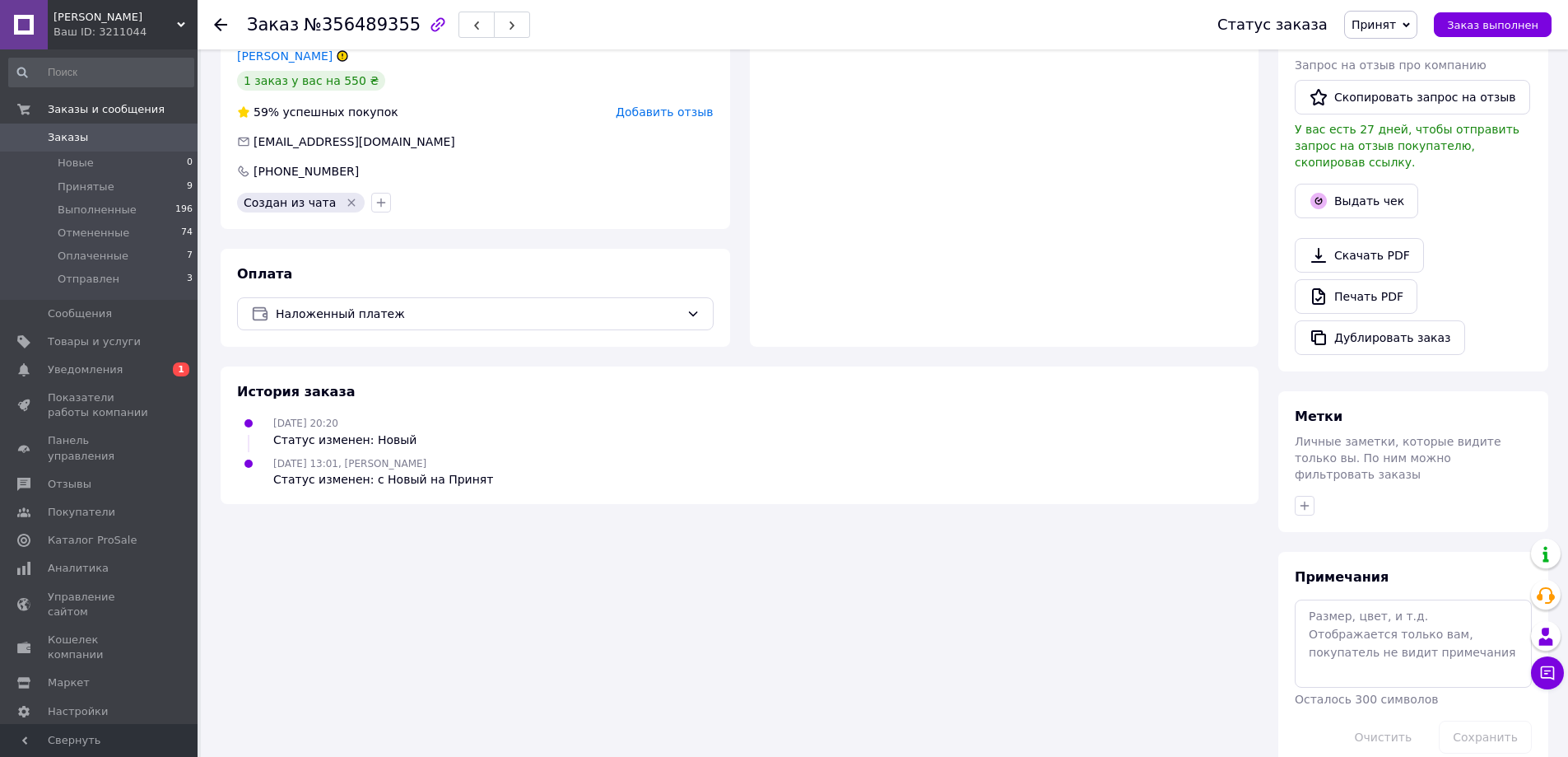
click at [380, 471] on div "Статус изменен: с Новый на Принят" at bounding box center [383, 479] width 220 height 17
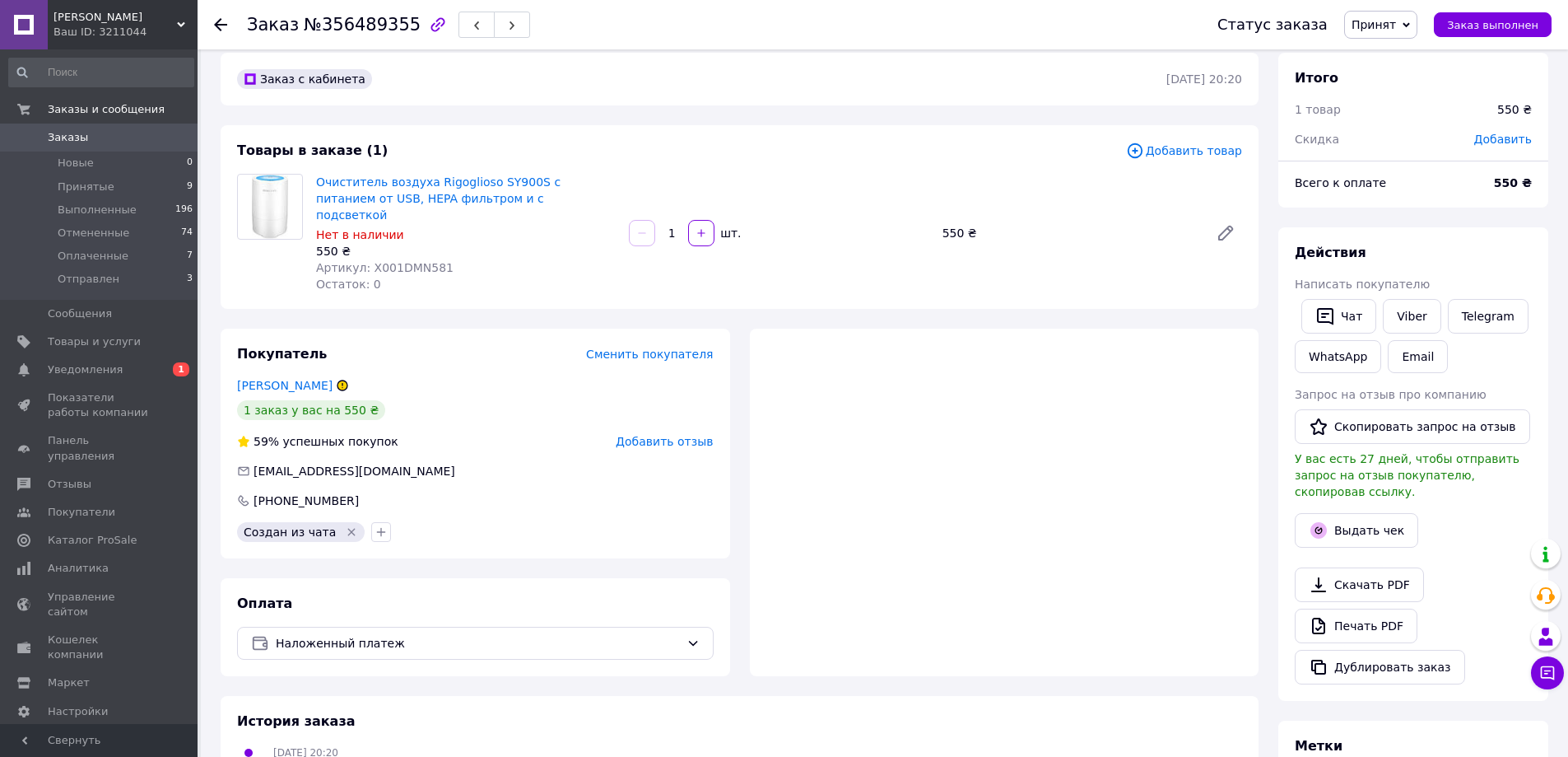
scroll to position [0, 0]
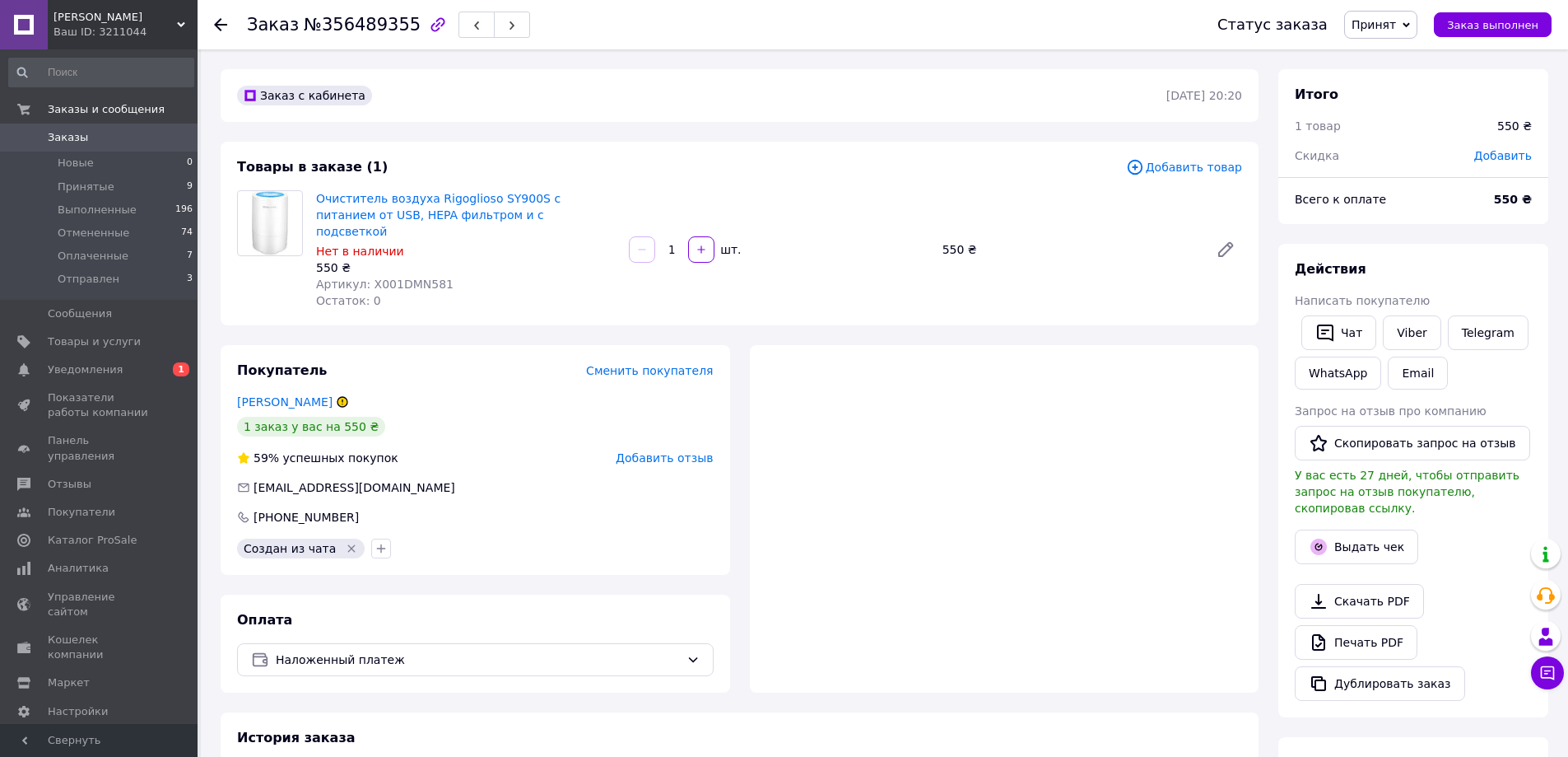
click at [1387, 25] on span "Принят" at bounding box center [1374, 24] width 44 height 13
click at [1398, 133] on li "Отправлен" at bounding box center [1388, 131] width 87 height 25
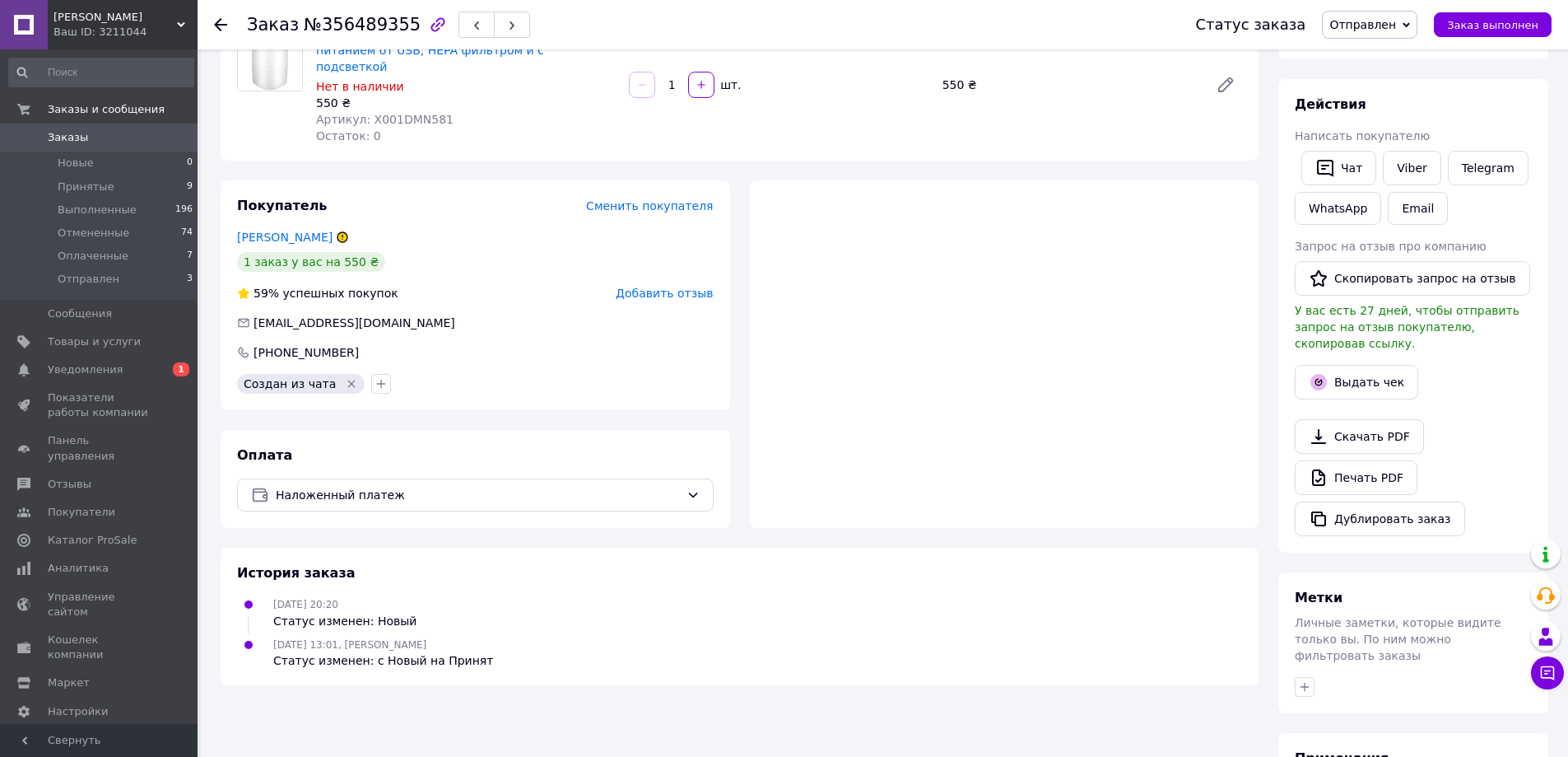
scroll to position [274, 0]
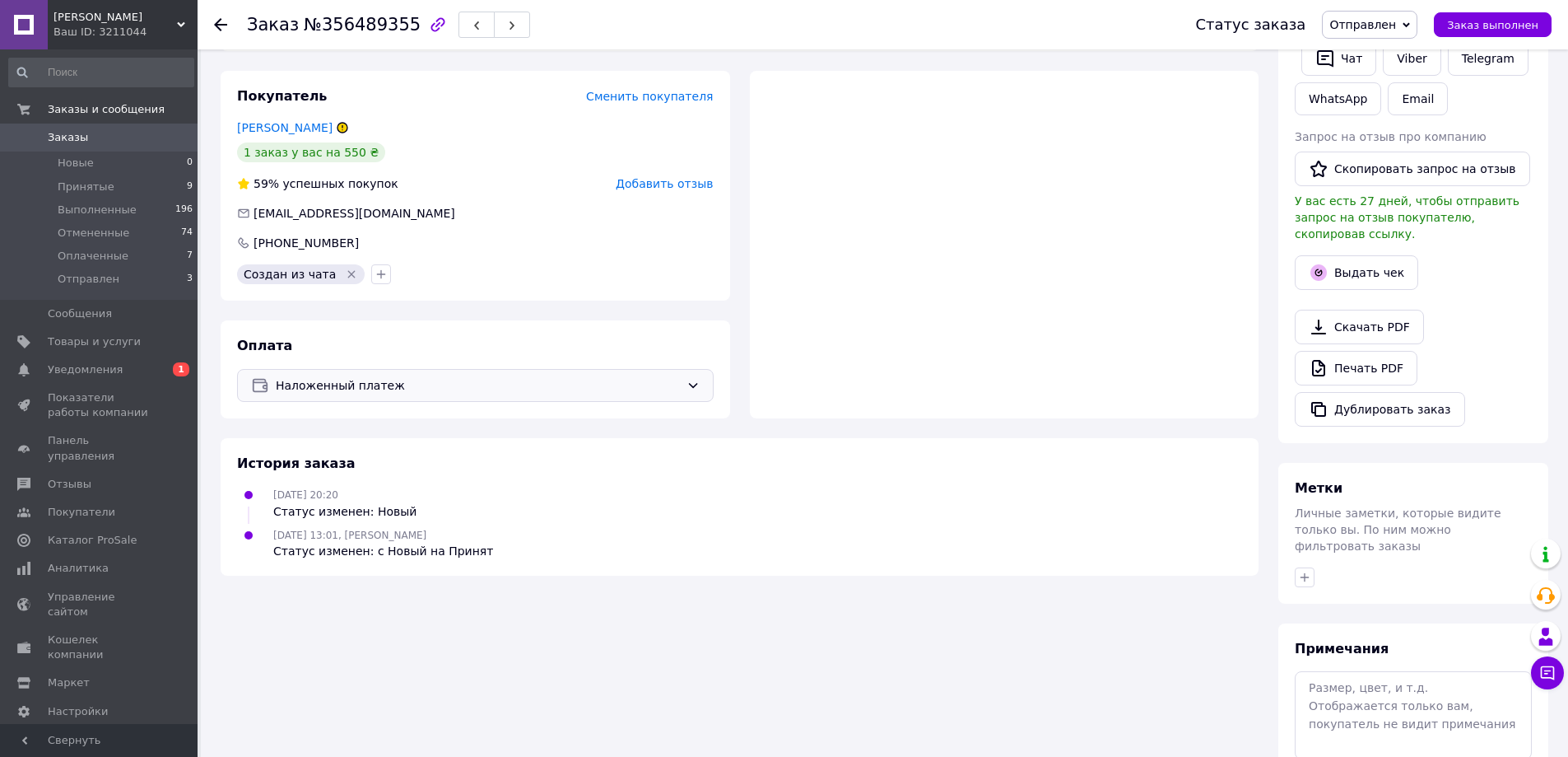
click at [554, 369] on div "Наложенный платеж" at bounding box center [475, 385] width 477 height 33
click at [917, 326] on div at bounding box center [1005, 245] width 509 height 347
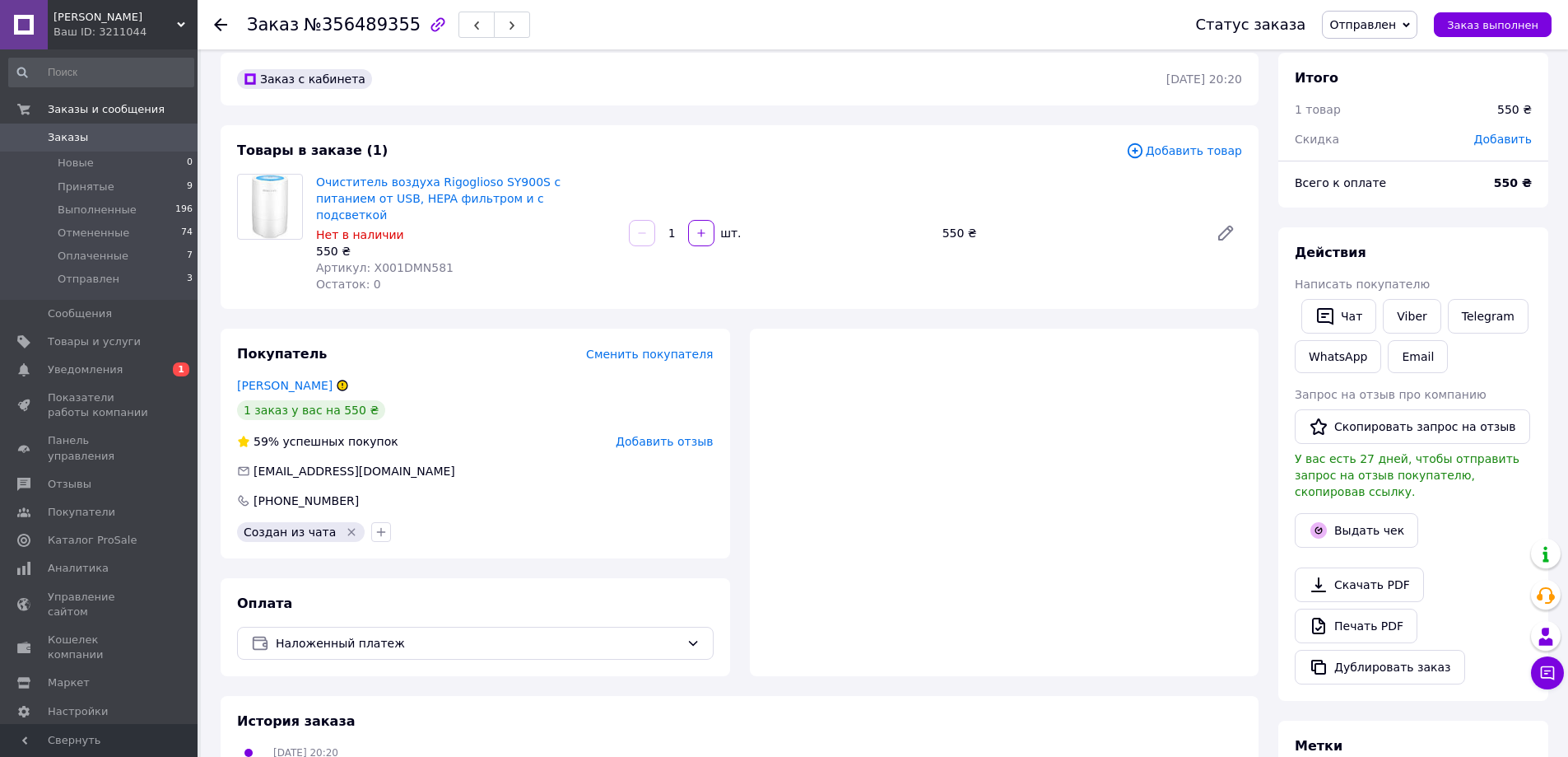
scroll to position [0, 0]
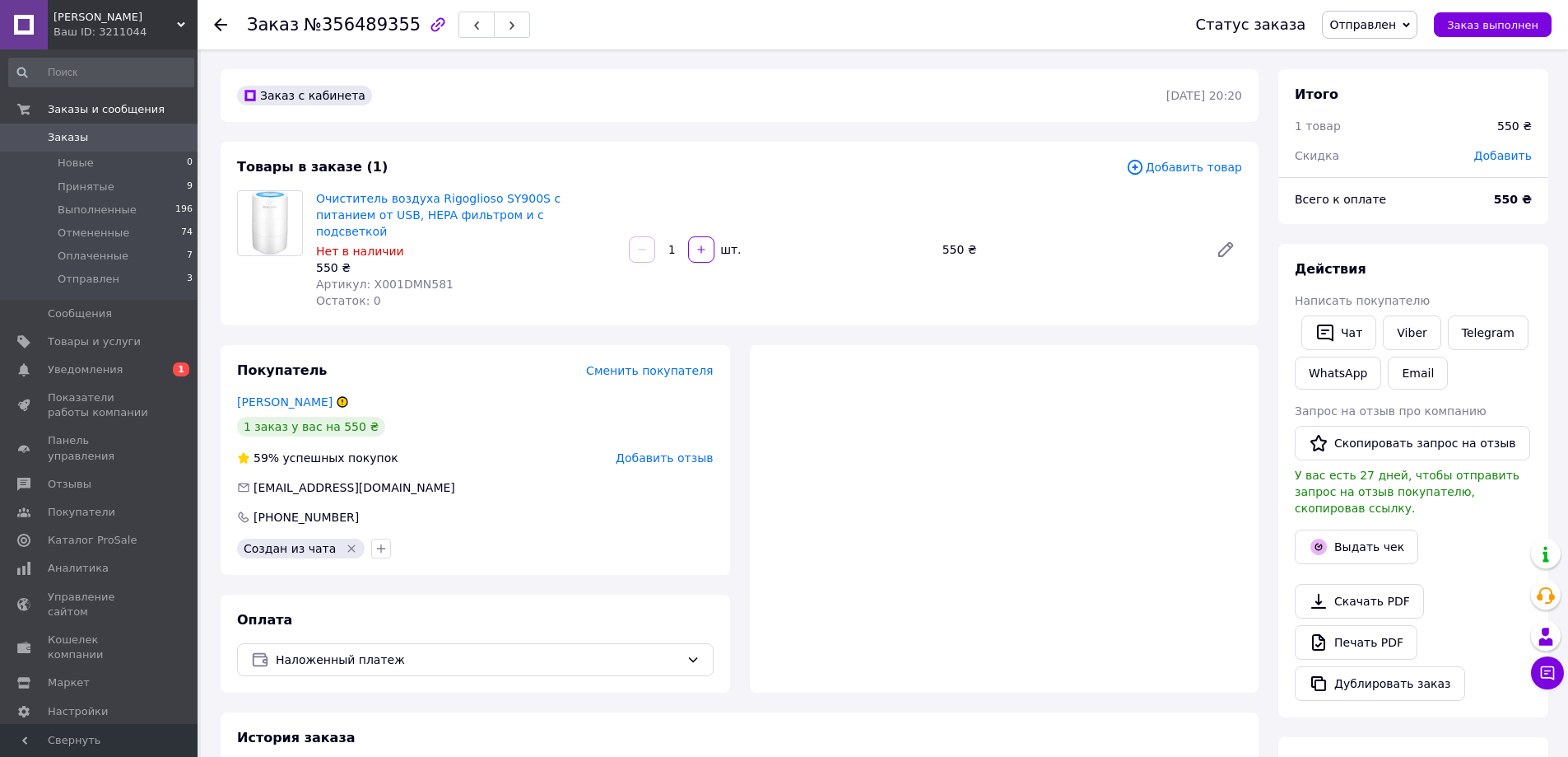
click at [1385, 24] on span "Отправлен" at bounding box center [1364, 24] width 67 height 13
click at [1181, 345] on div at bounding box center [1005, 519] width 509 height 347
click at [222, 21] on icon at bounding box center [220, 24] width 13 height 13
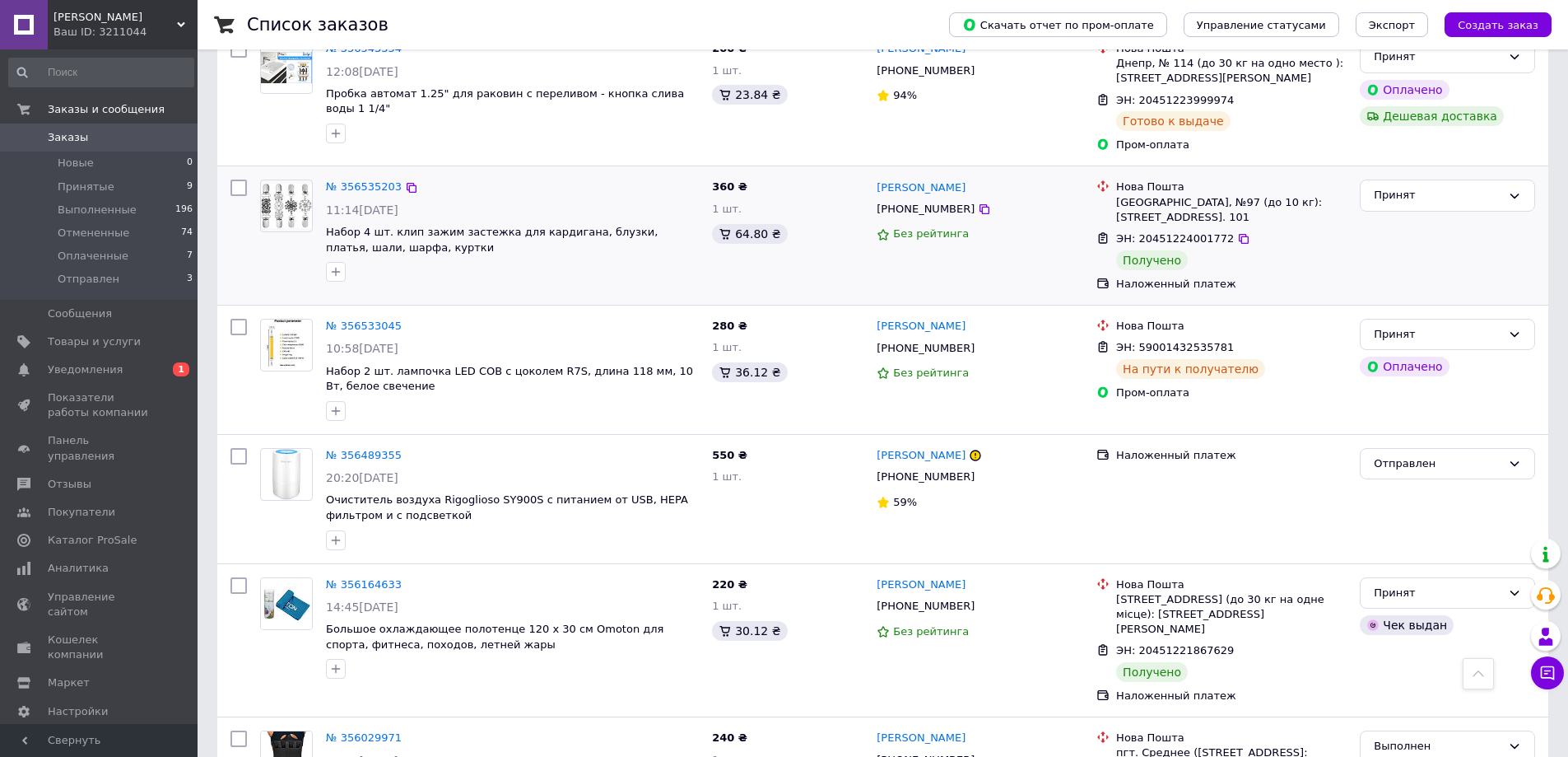
scroll to position [961, 0]
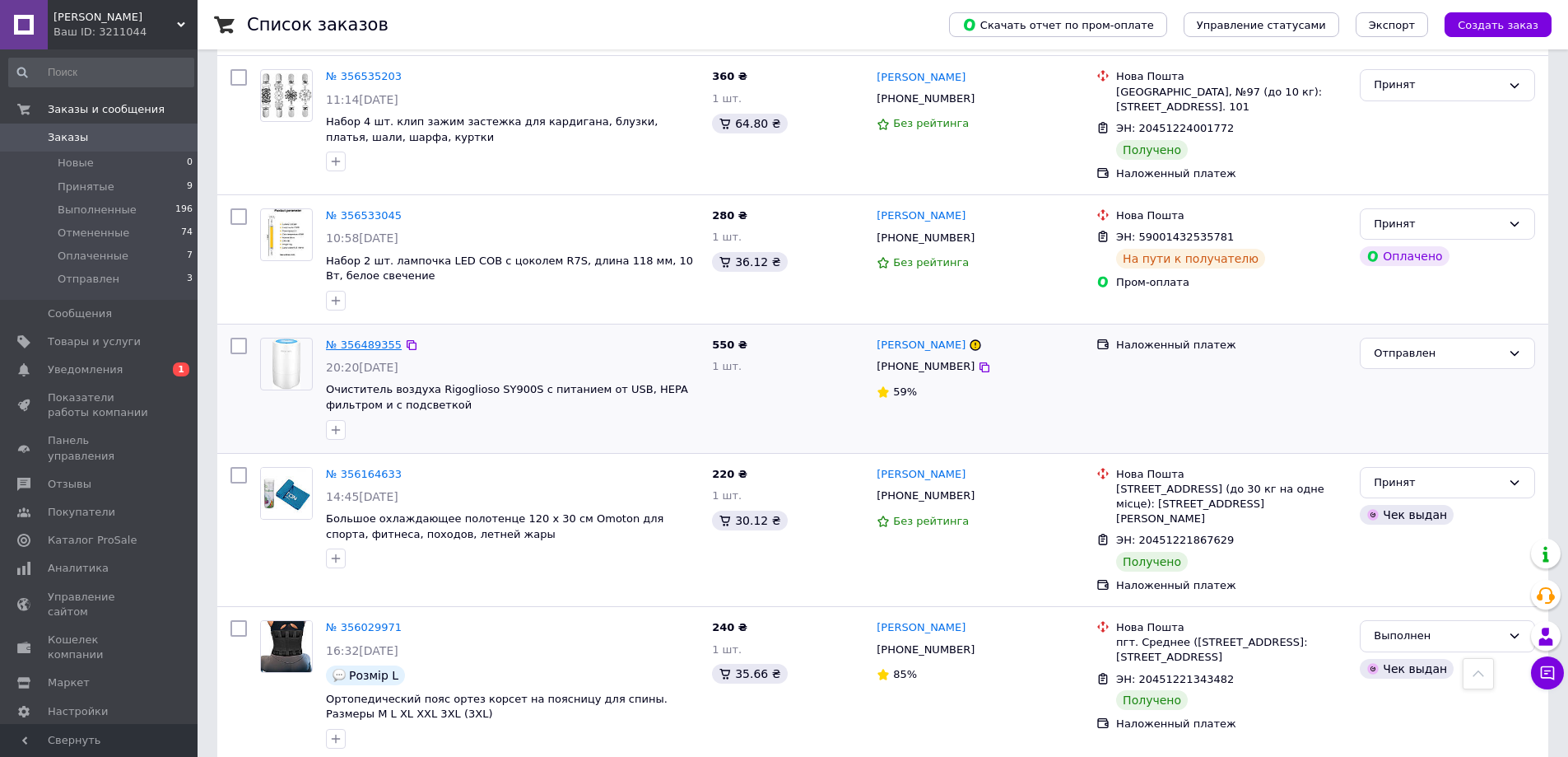
click at [362, 341] on link "№ 356489355" at bounding box center [363, 344] width 76 height 13
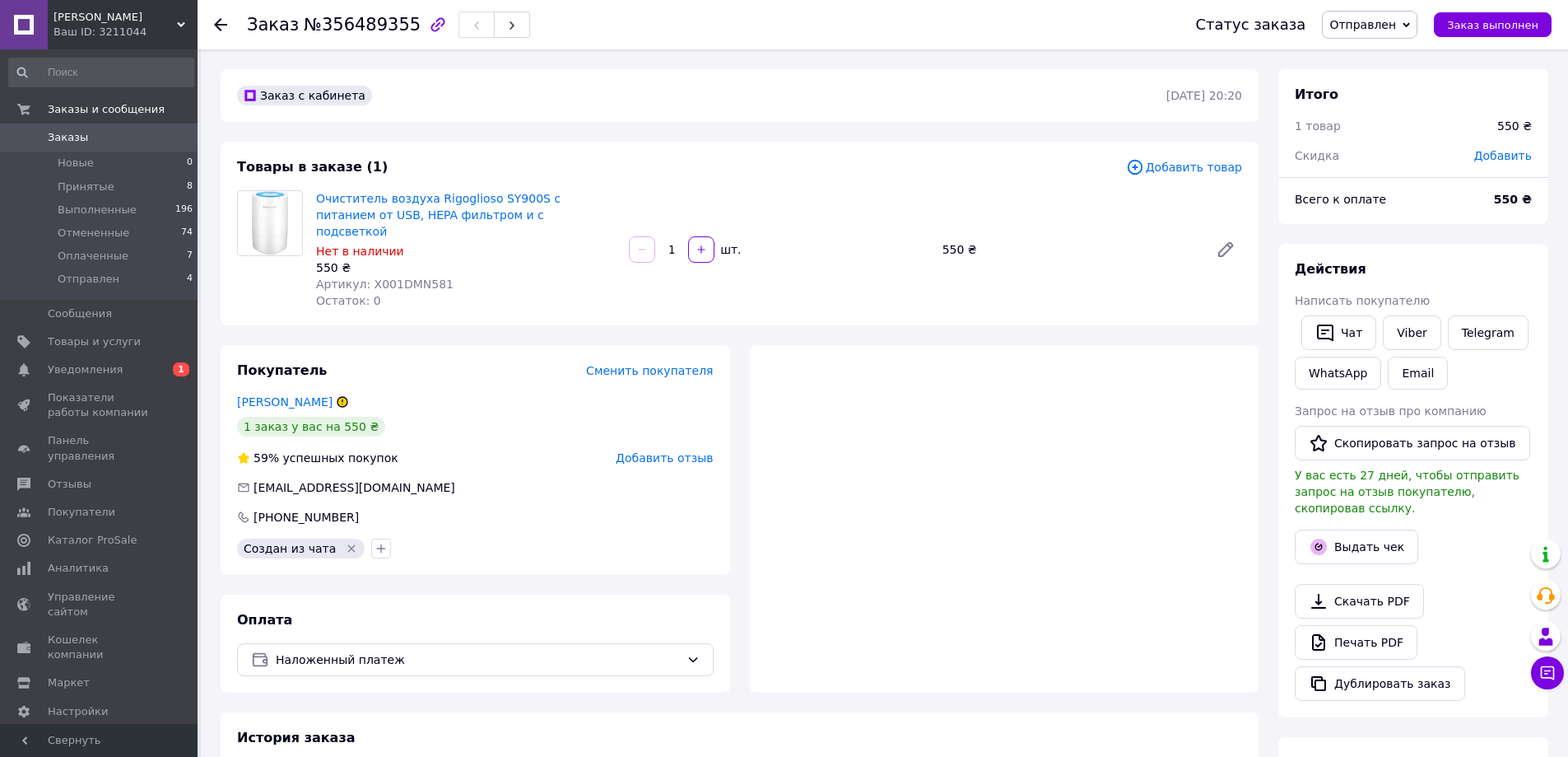
scroll to position [165, 0]
